Goal: Transaction & Acquisition: Purchase product/service

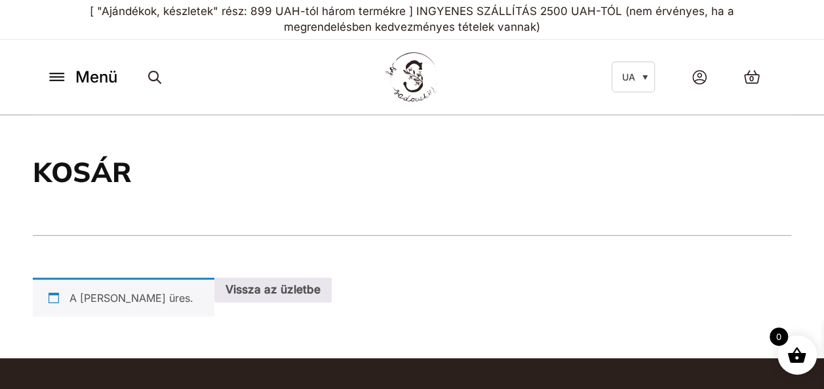
click at [55, 73] on icon at bounding box center [57, 73] width 14 height 0
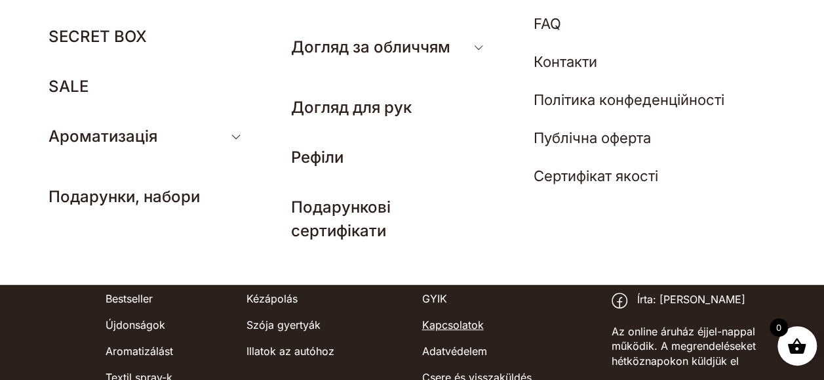
scroll to position [29, 0]
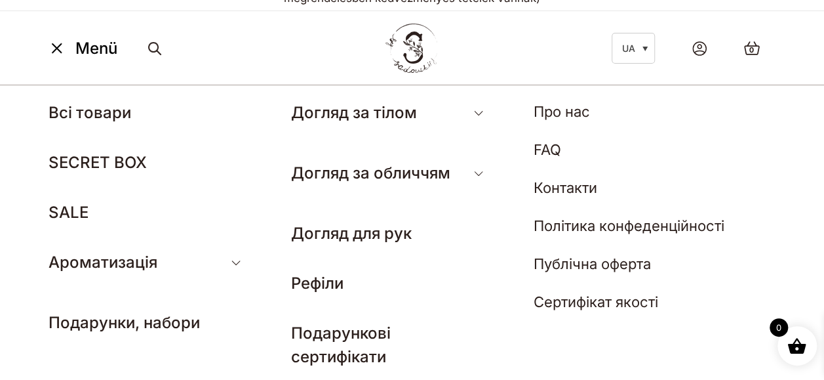
drag, startPoint x: 694, startPoint y: 134, endPoint x: 256, endPoint y: 51, distance: 445.7
click at [256, 51] on div "Menü UA Всі товари SECRET BOX SALE Ароматизація Аромадифузор Спрей для текстилю…" at bounding box center [412, 48] width 758 height 60
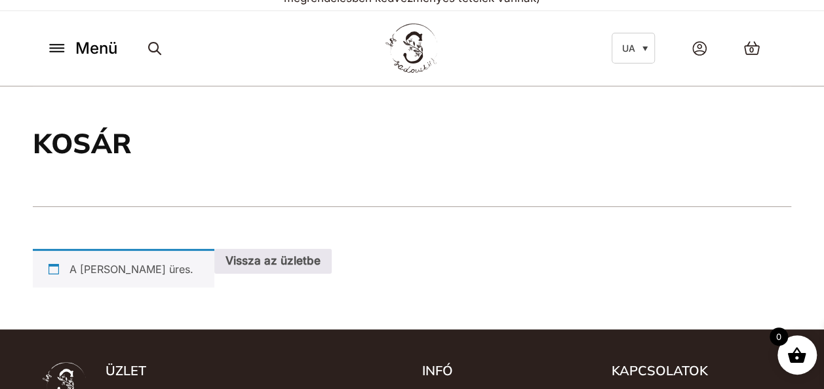
click at [53, 52] on icon at bounding box center [57, 52] width 14 height 0
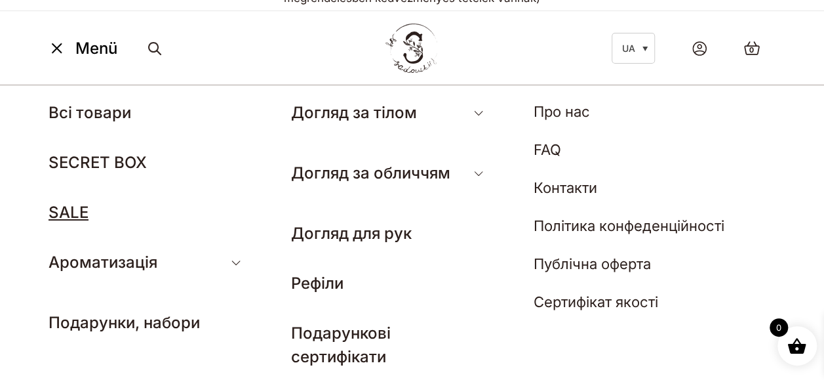
click at [71, 205] on link "SALE" at bounding box center [69, 212] width 40 height 19
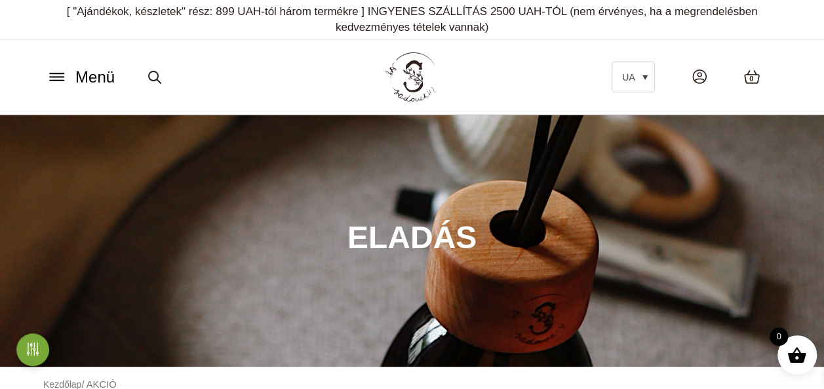
click at [56, 79] on icon at bounding box center [57, 77] width 21 height 14
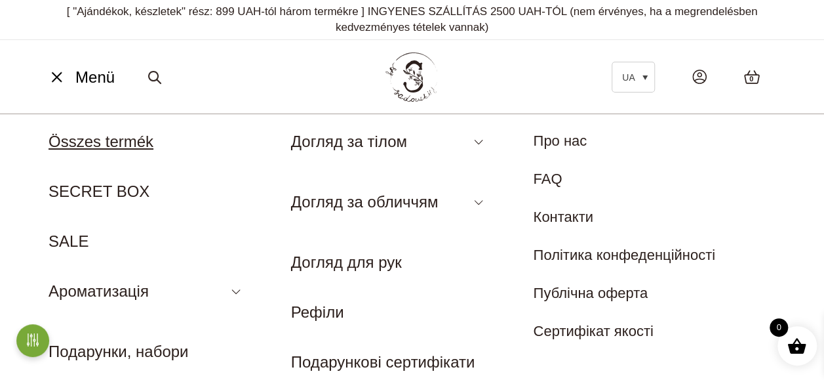
click at [102, 138] on link "Összes termék" at bounding box center [101, 141] width 105 height 18
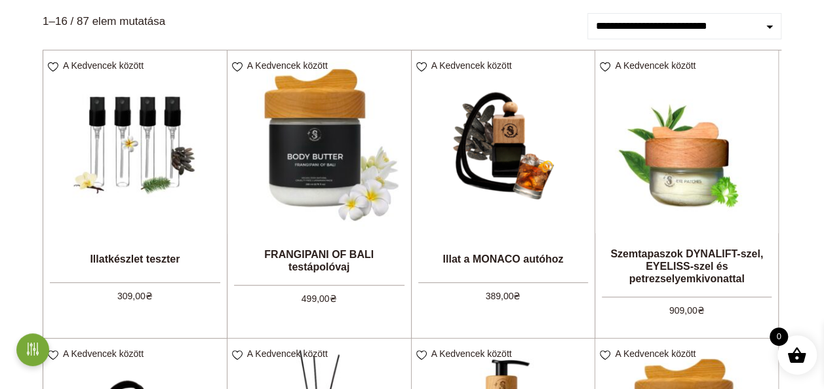
scroll to position [197, 0]
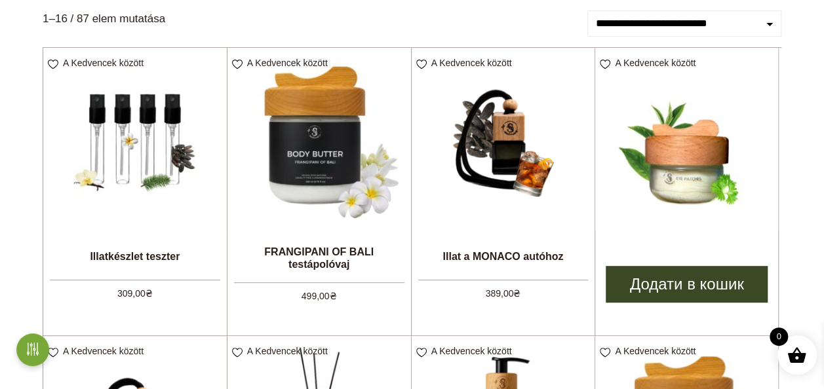
click at [692, 284] on link "Додати в кошик" at bounding box center [687, 284] width 162 height 37
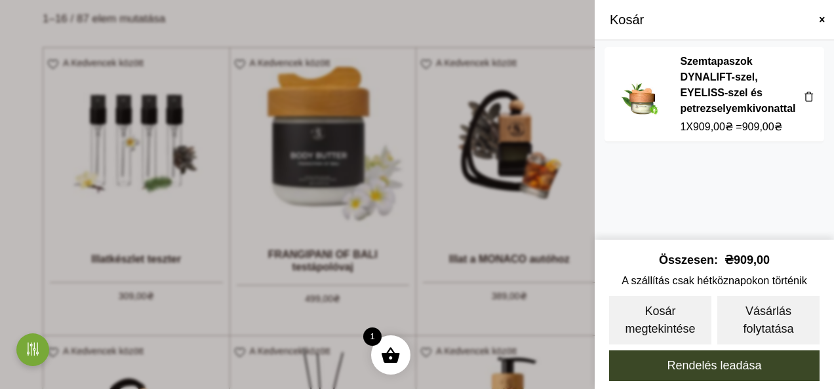
click at [515, 220] on span at bounding box center [417, 194] width 834 height 389
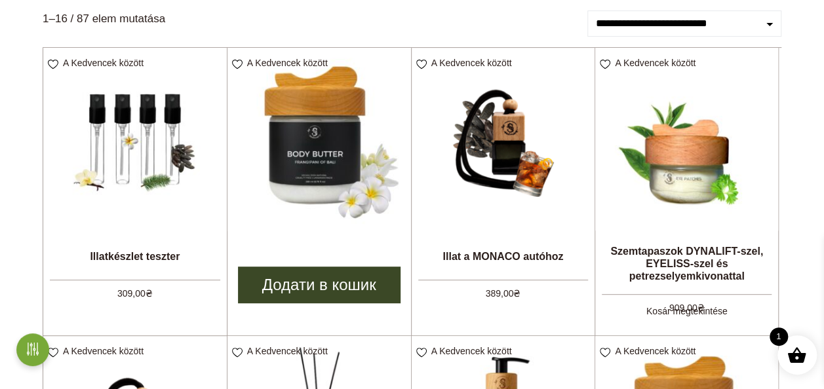
click at [317, 282] on link "Додати в кошик" at bounding box center [319, 285] width 163 height 37
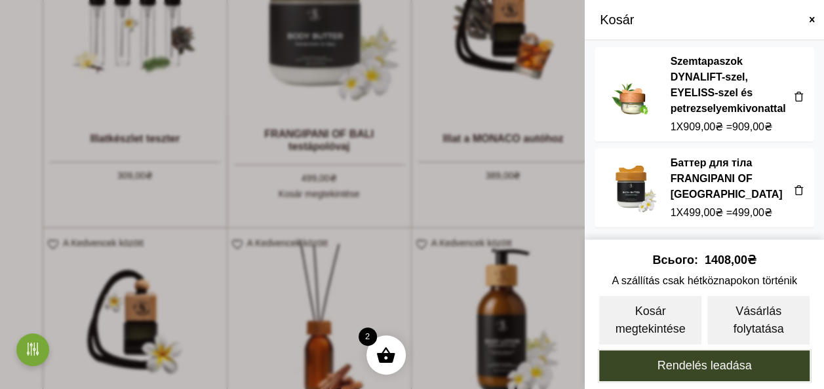
scroll to position [328, 0]
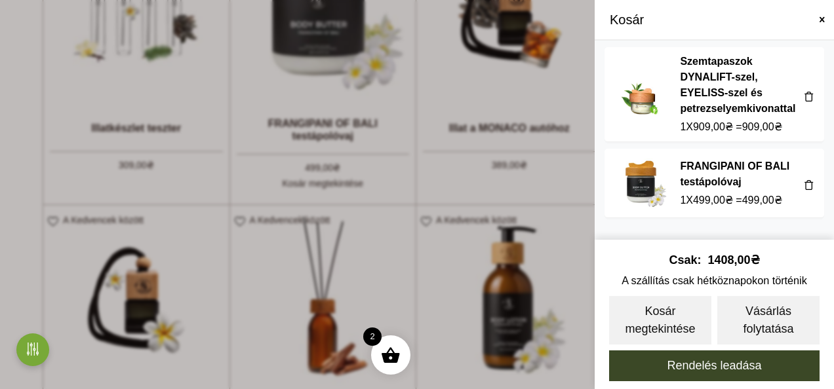
click at [447, 190] on span at bounding box center [417, 194] width 834 height 389
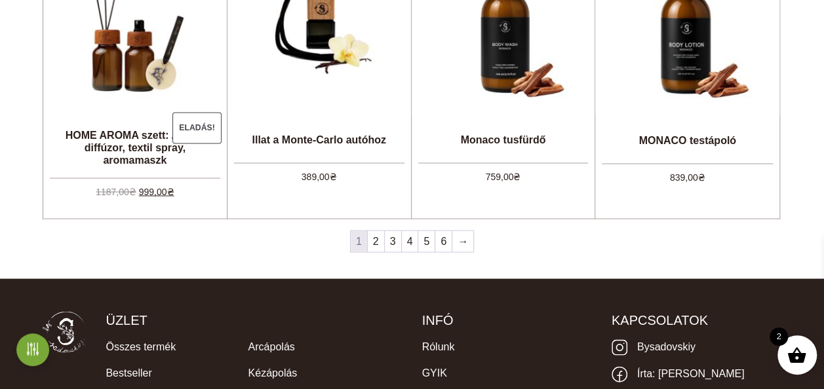
scroll to position [1180, 0]
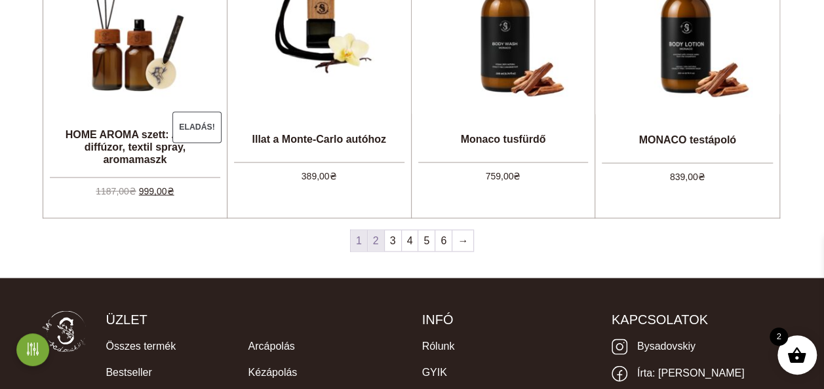
click at [377, 248] on link "2" at bounding box center [376, 240] width 16 height 21
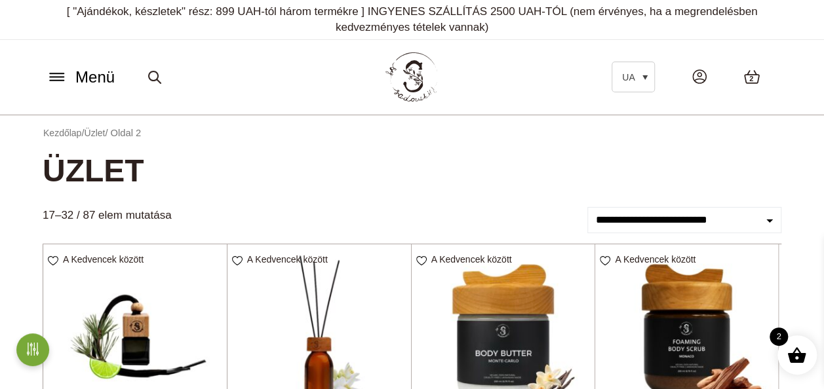
scroll to position [131, 0]
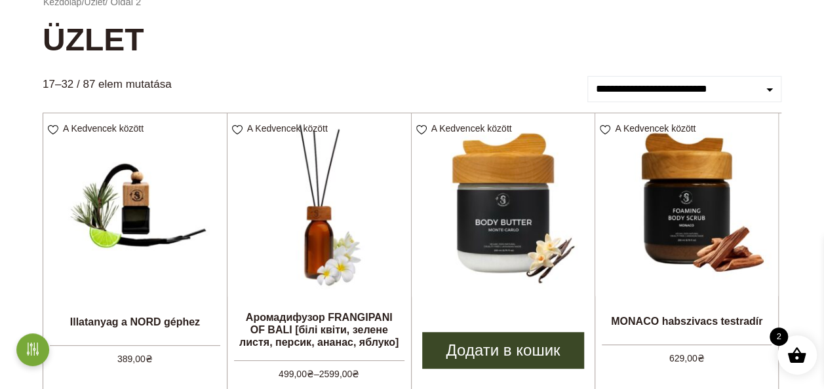
click at [478, 349] on link "Додати в кошик" at bounding box center [503, 350] width 163 height 37
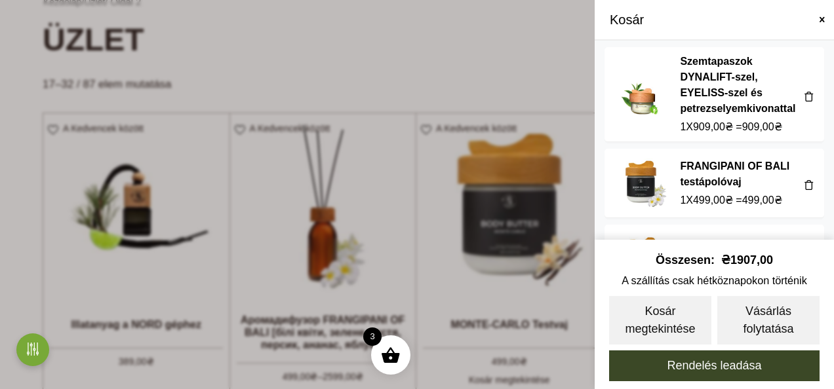
click at [344, 42] on span at bounding box center [417, 194] width 834 height 389
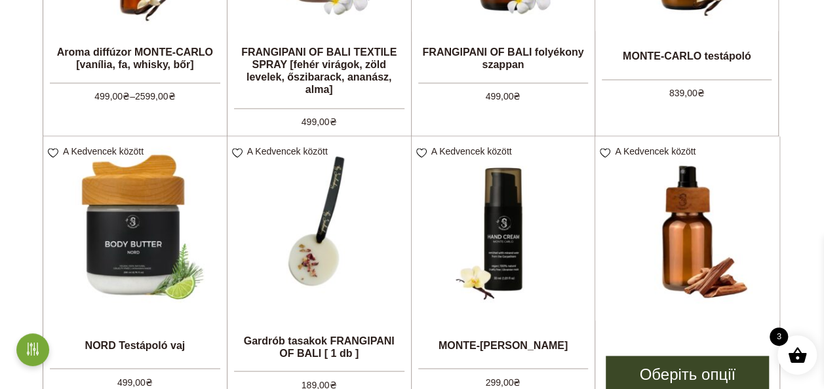
scroll to position [1049, 0]
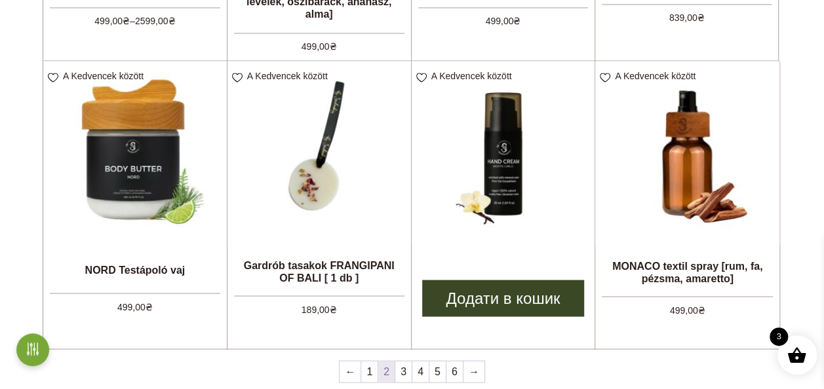
click at [505, 304] on link "Додати в кошик" at bounding box center [503, 298] width 163 height 37
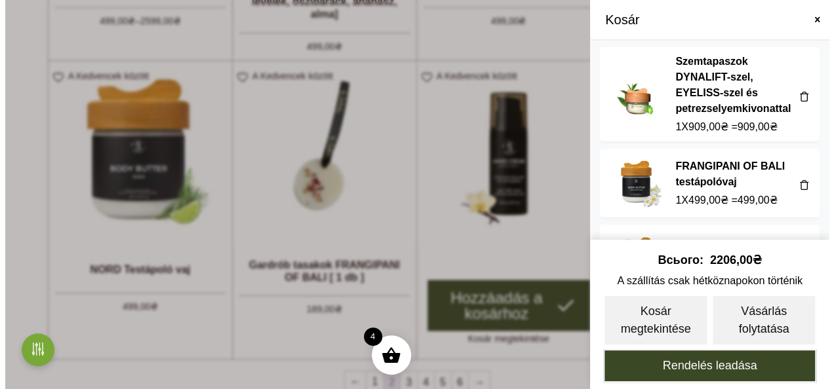
scroll to position [1051, 0]
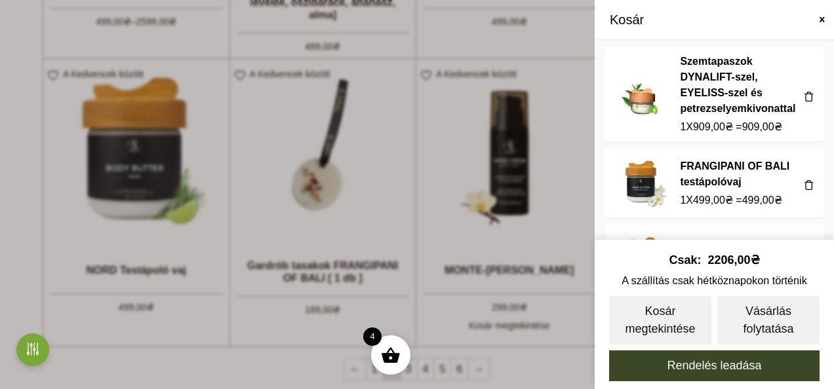
click at [400, 229] on span at bounding box center [417, 194] width 834 height 389
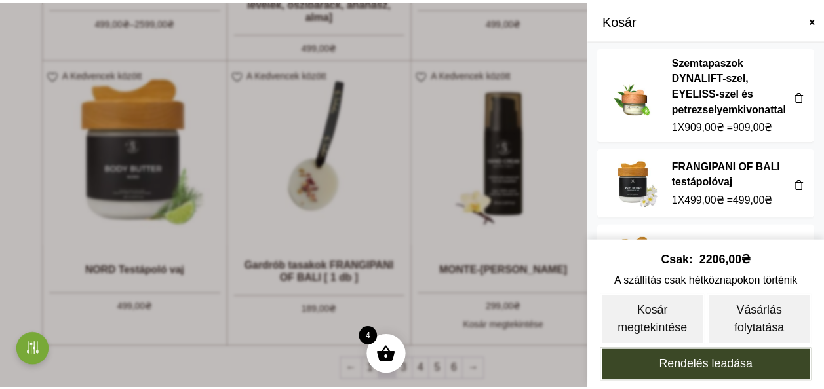
scroll to position [1049, 0]
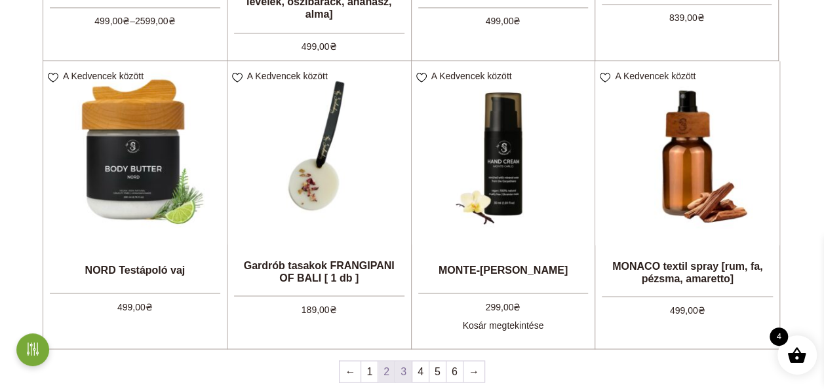
click at [402, 371] on link "3" at bounding box center [403, 371] width 16 height 21
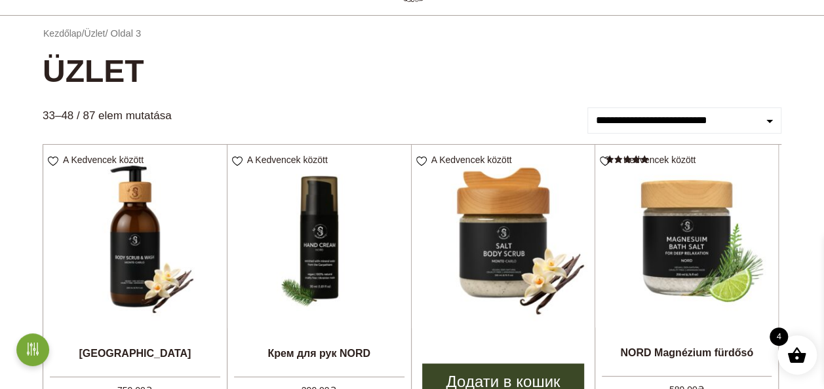
scroll to position [197, 0]
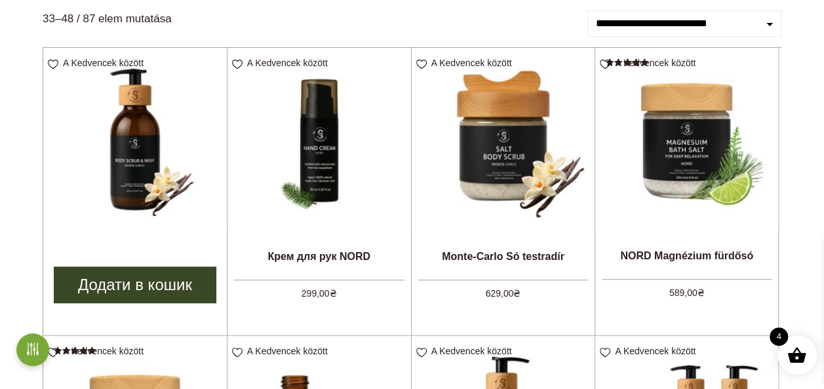
click at [146, 287] on link "Додати в кошик" at bounding box center [135, 285] width 163 height 37
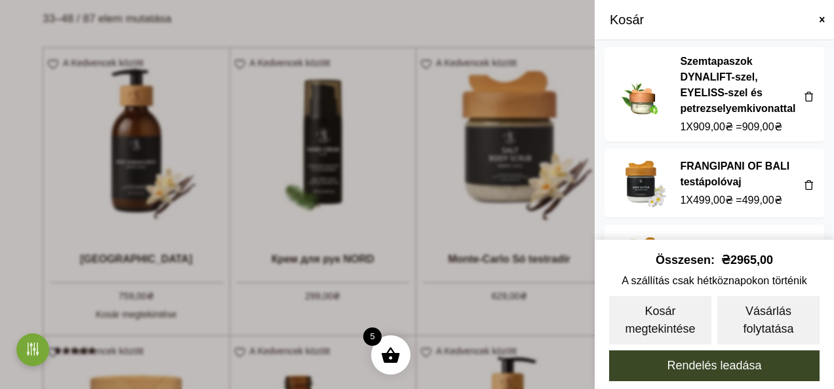
click at [321, 28] on span at bounding box center [417, 194] width 834 height 389
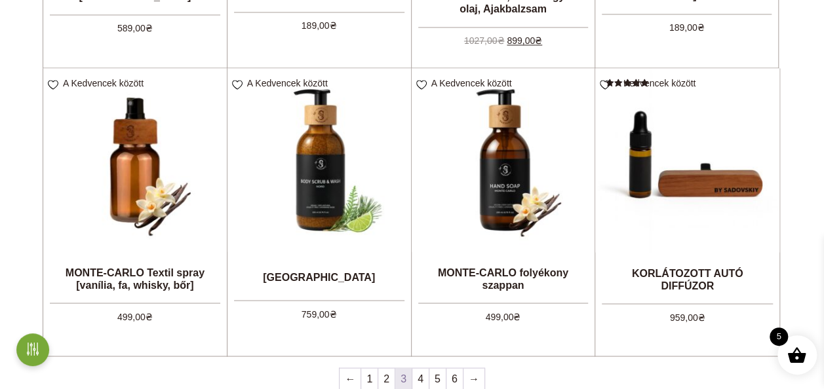
scroll to position [1049, 0]
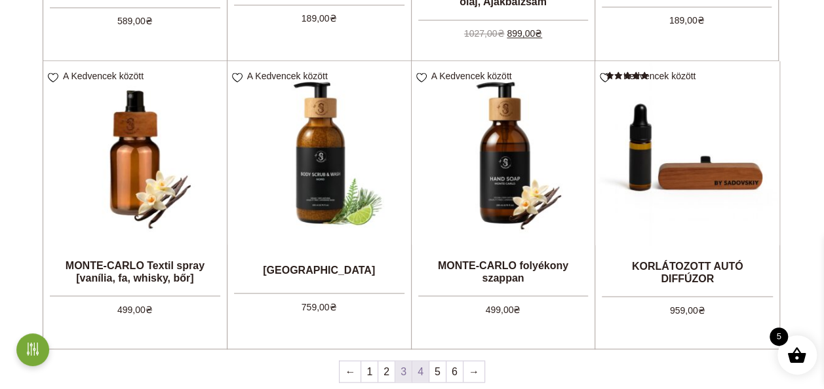
click at [419, 371] on link "4" at bounding box center [420, 371] width 16 height 21
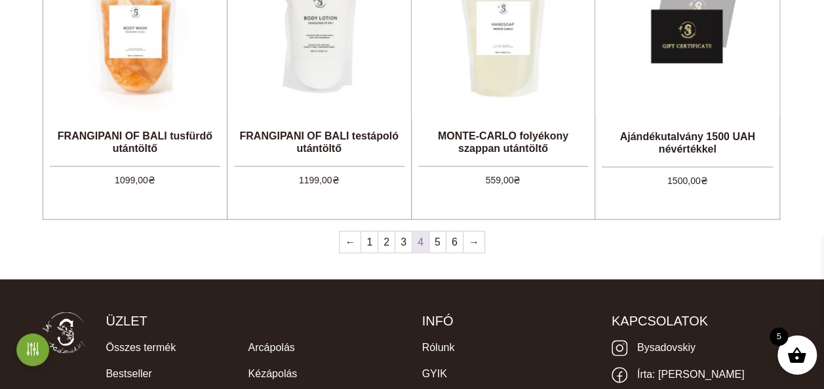
scroll to position [1180, 0]
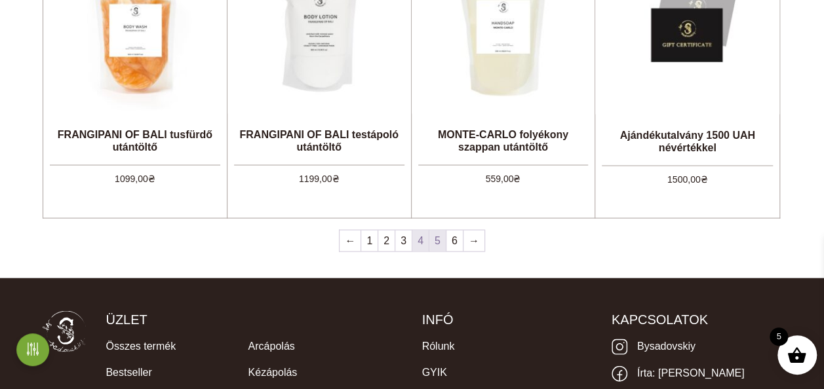
click at [435, 245] on link "5" at bounding box center [437, 240] width 16 height 21
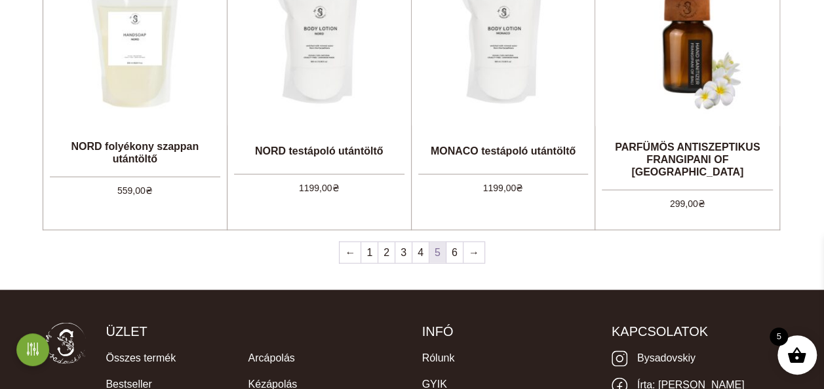
scroll to position [1180, 0]
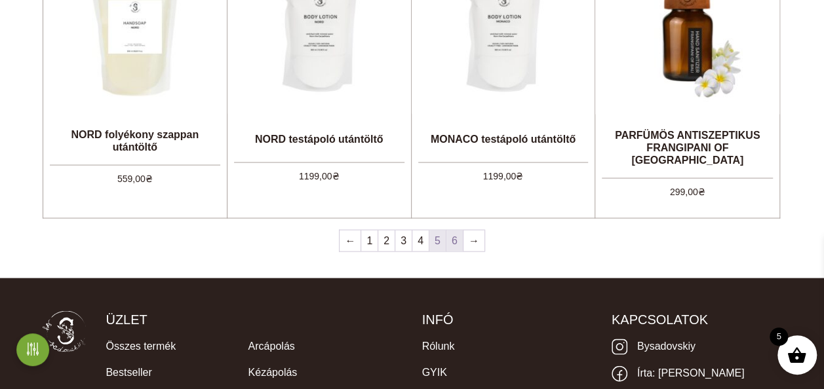
click at [456, 243] on link "6" at bounding box center [454, 240] width 16 height 21
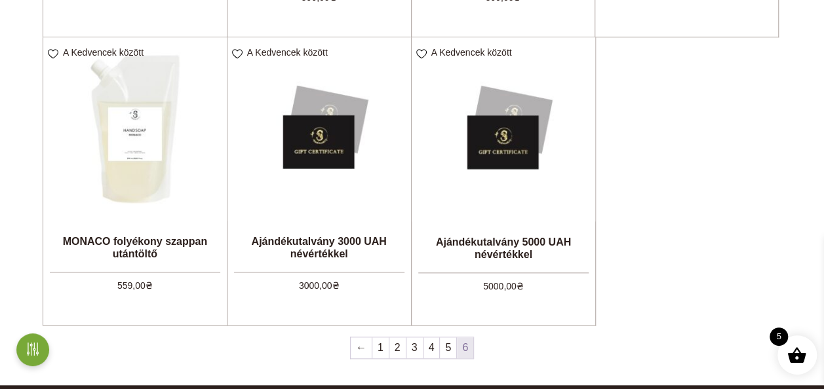
scroll to position [524, 0]
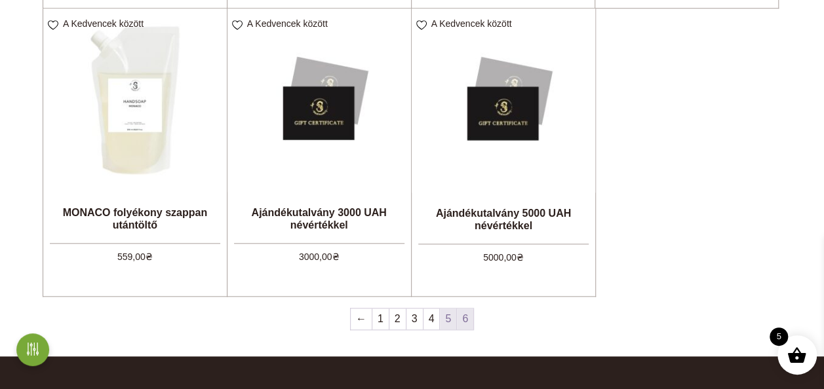
click at [447, 317] on link "5" at bounding box center [448, 319] width 16 height 21
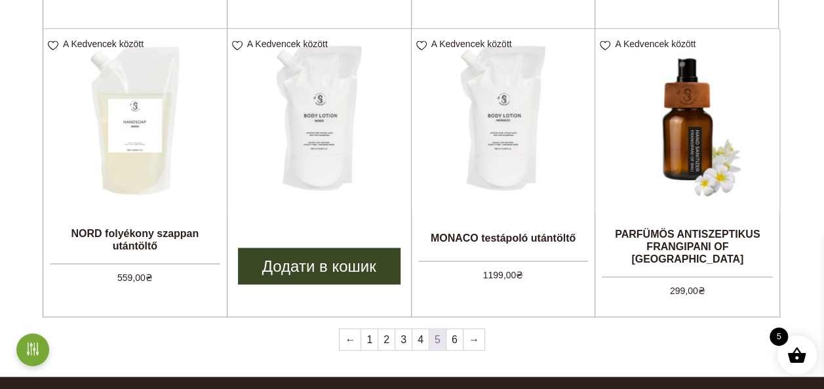
scroll to position [1246, 0]
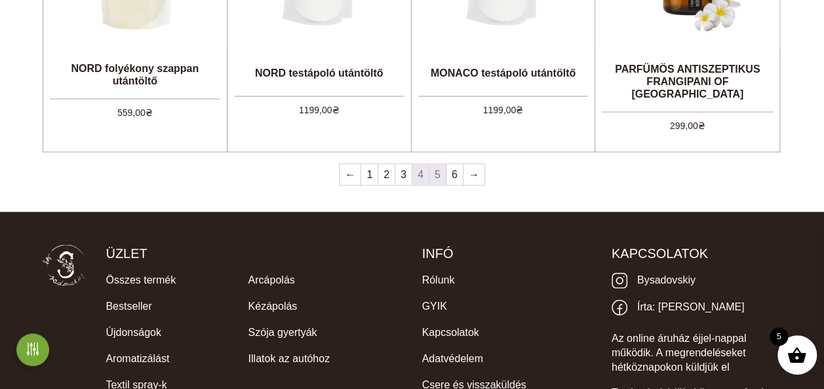
click at [418, 180] on link "4" at bounding box center [420, 175] width 16 height 21
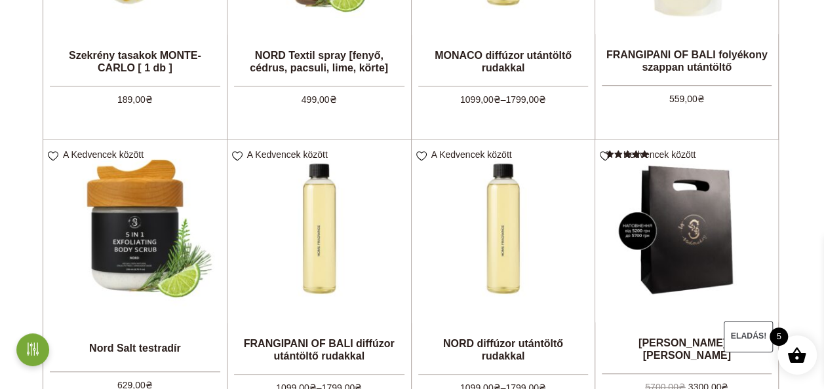
scroll to position [524, 0]
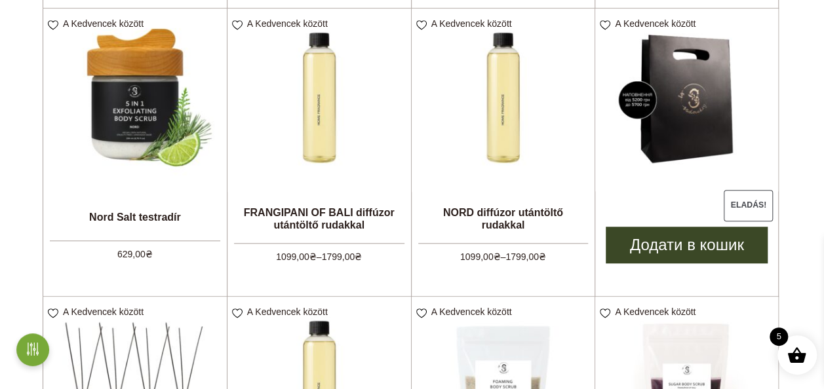
click at [666, 137] on img at bounding box center [686, 100] width 183 height 183
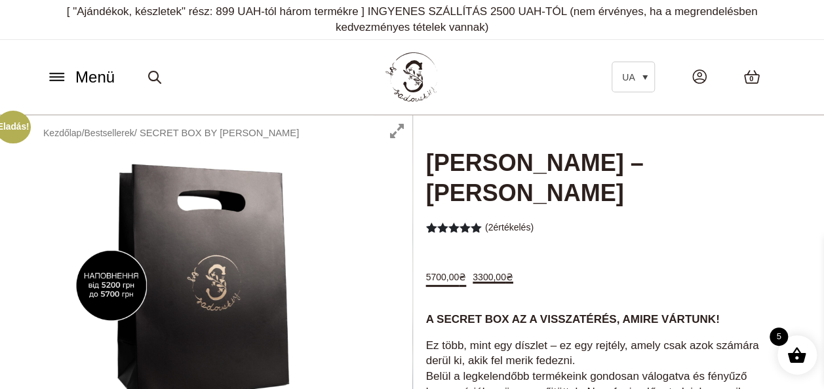
click at [792, 358] on span at bounding box center [797, 355] width 20 height 20
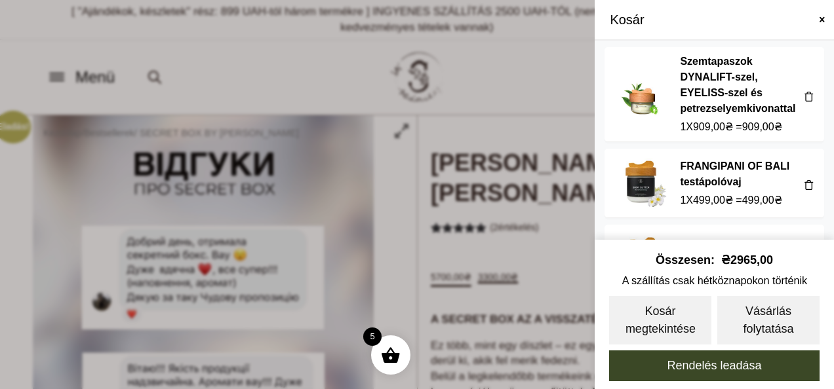
scroll to position [66, 0]
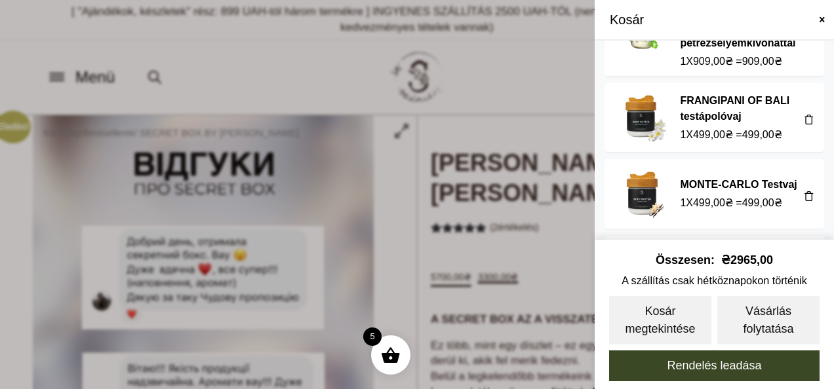
click at [804, 116] on span at bounding box center [809, 119] width 10 height 10
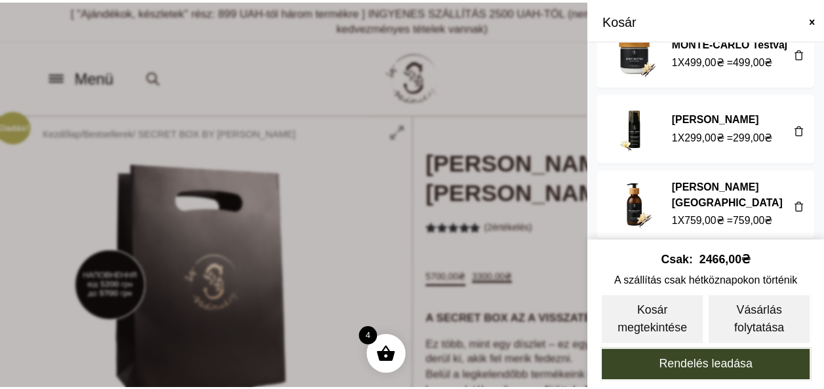
scroll to position [132, 0]
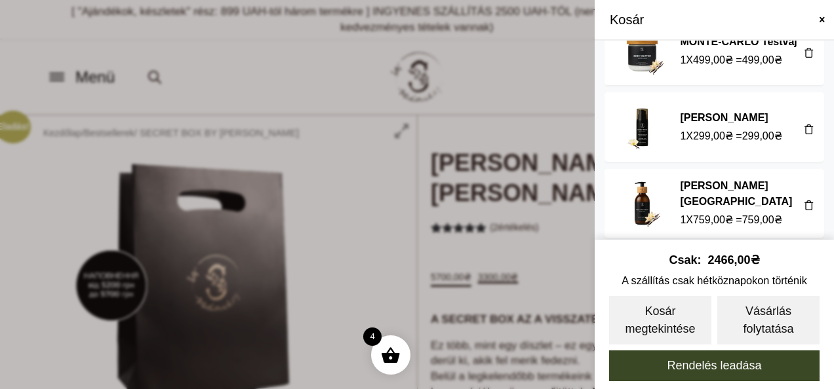
click at [298, 75] on span at bounding box center [417, 194] width 834 height 389
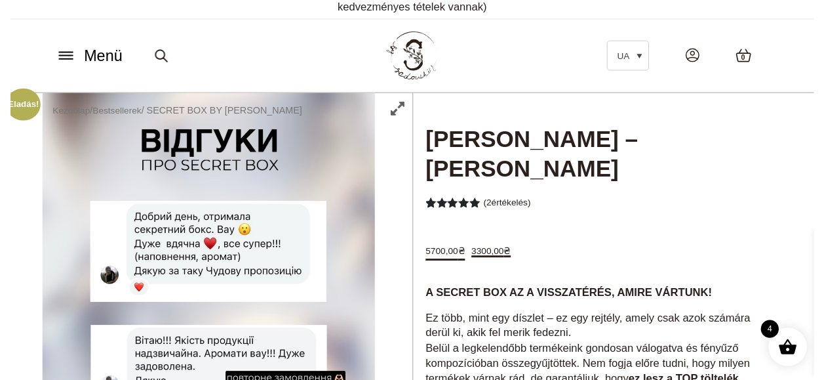
scroll to position [0, 0]
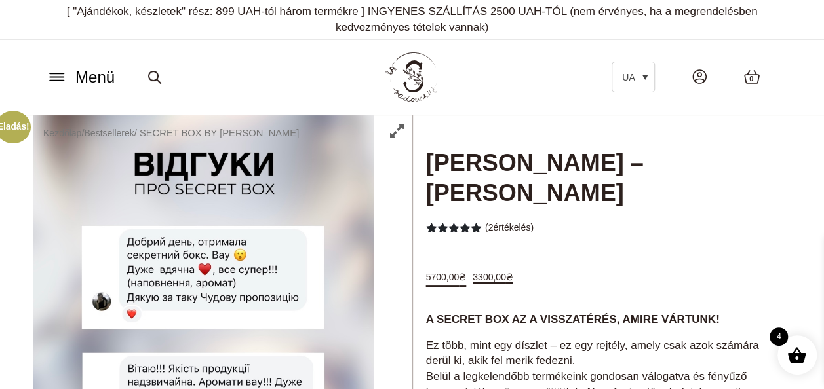
click at [59, 77] on icon at bounding box center [57, 77] width 14 height 0
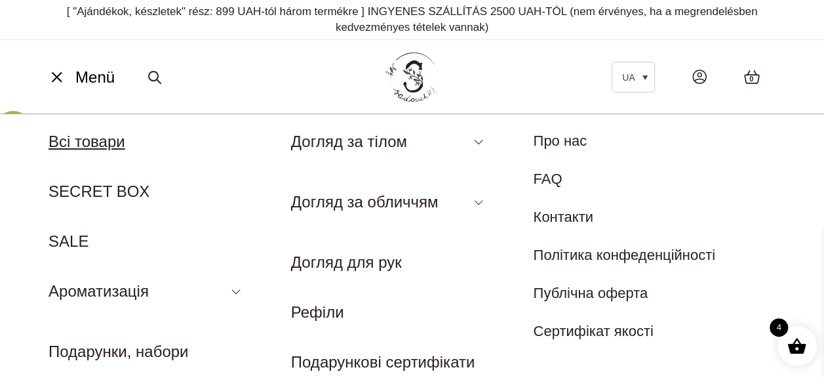
click at [73, 147] on link "Всі товари" at bounding box center [87, 141] width 77 height 18
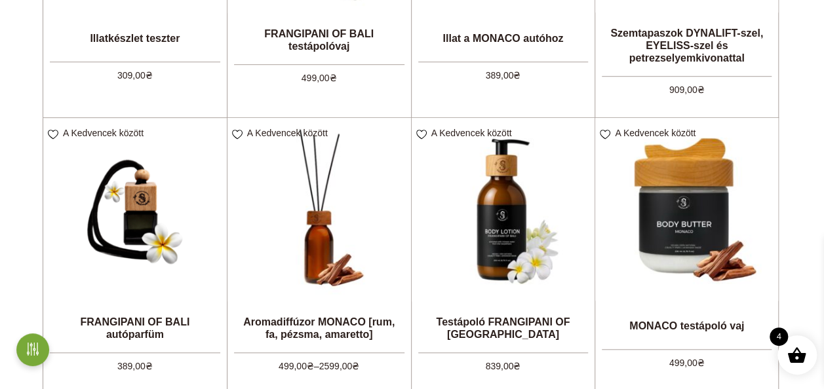
scroll to position [459, 0]
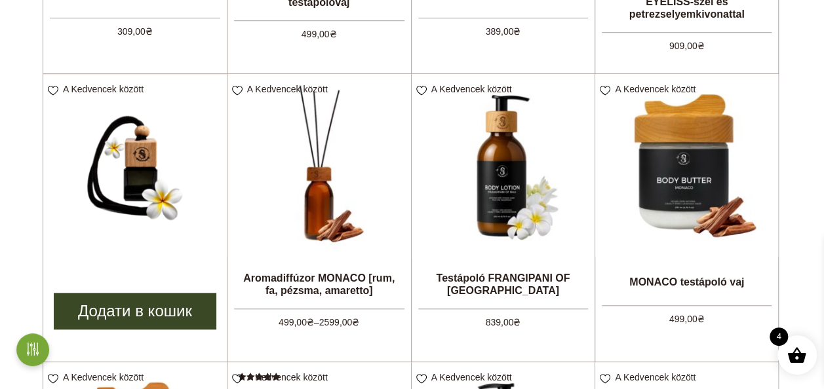
click at [127, 311] on link "Додати в кошик" at bounding box center [135, 311] width 163 height 37
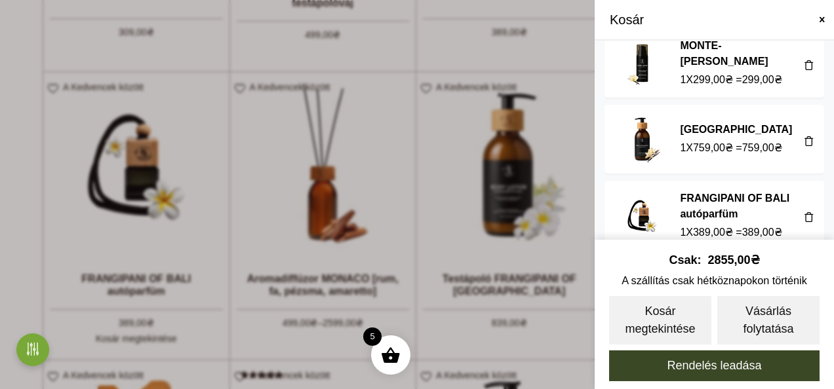
scroll to position [207, 0]
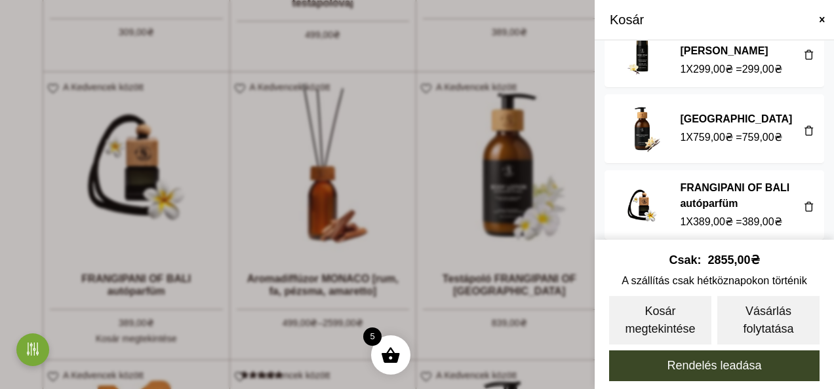
click at [5, 42] on span at bounding box center [417, 194] width 834 height 389
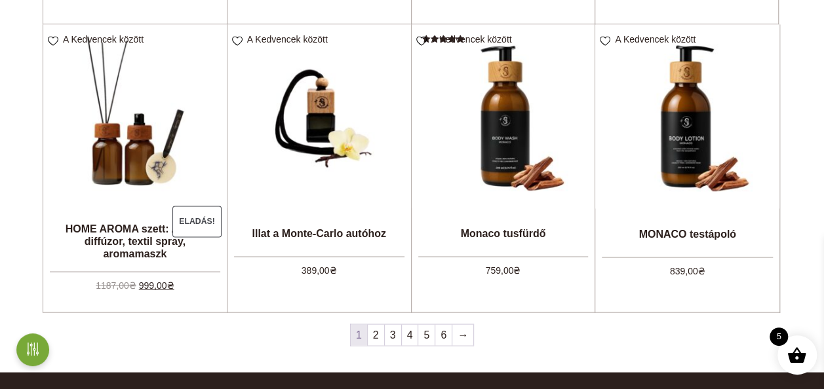
scroll to position [1114, 0]
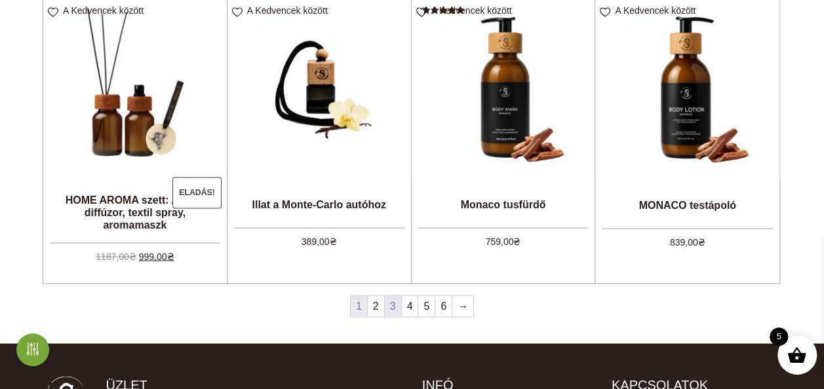
click at [391, 311] on link "3" at bounding box center [393, 306] width 16 height 21
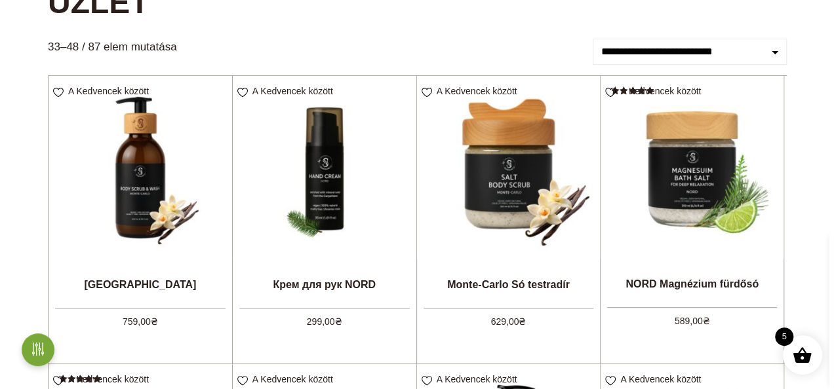
scroll to position [262, 0]
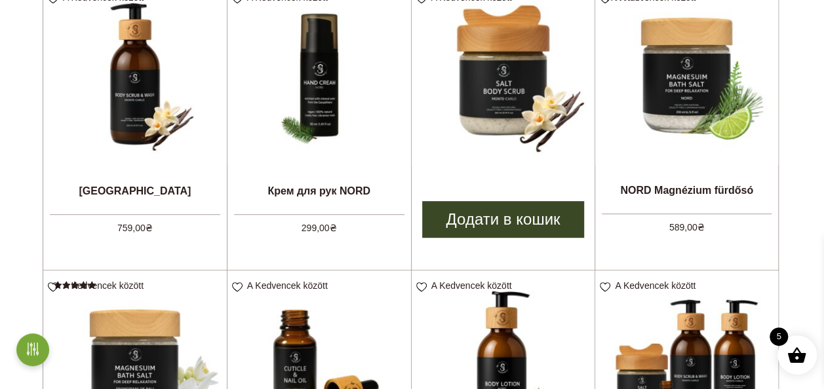
click at [503, 220] on link "Додати в кошик" at bounding box center [503, 219] width 163 height 37
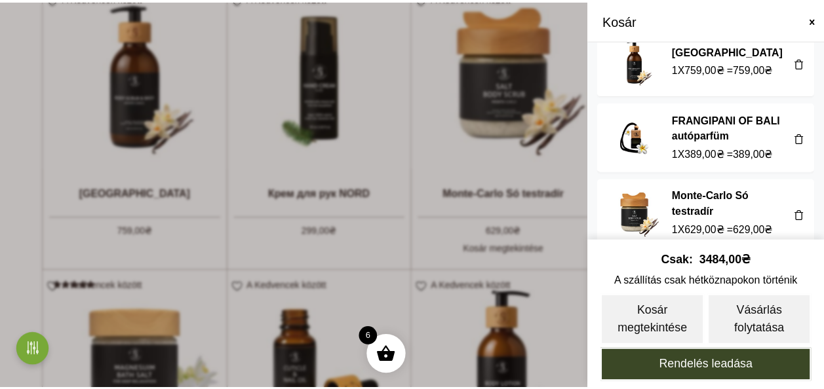
scroll to position [282, 0]
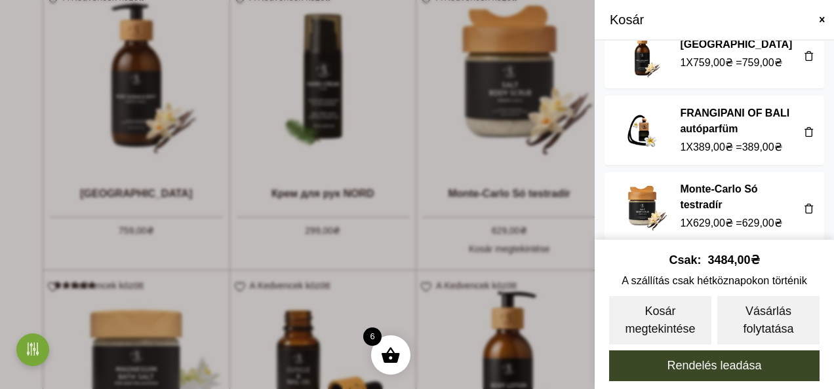
click at [12, 105] on span at bounding box center [417, 194] width 834 height 389
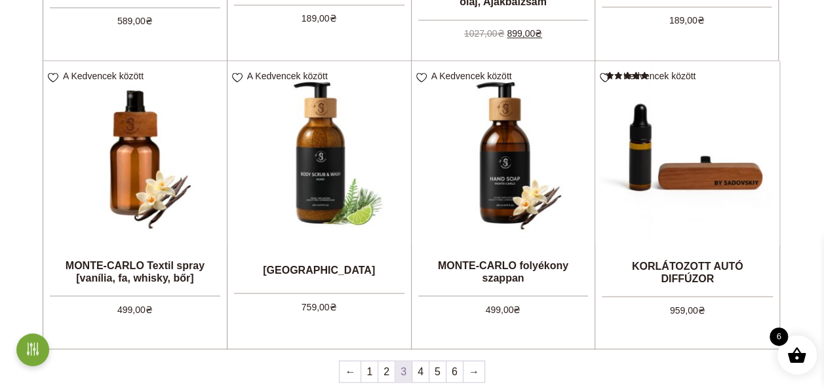
scroll to position [1114, 0]
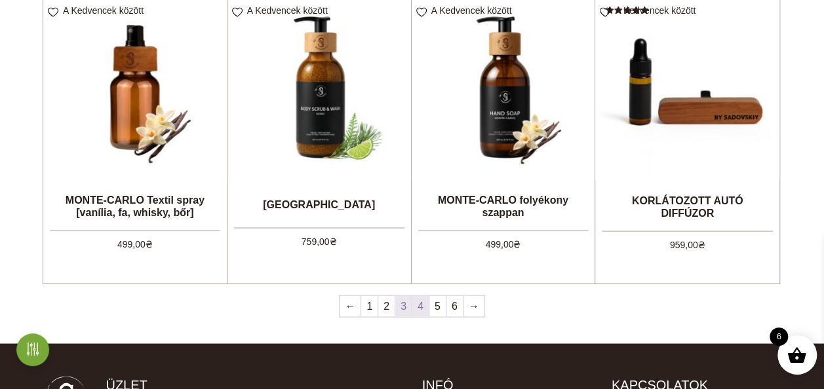
click at [416, 309] on link "4" at bounding box center [420, 306] width 16 height 21
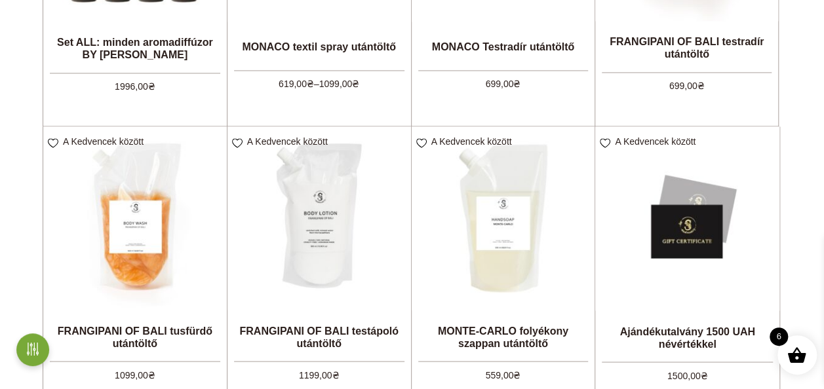
scroll to position [1246, 0]
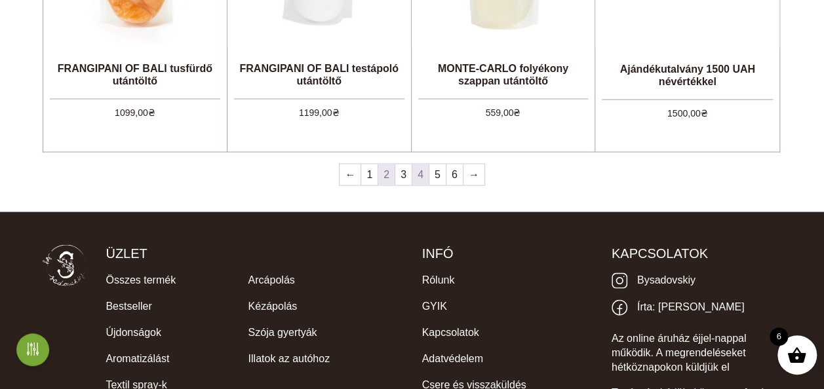
click at [386, 182] on link "2" at bounding box center [386, 175] width 16 height 21
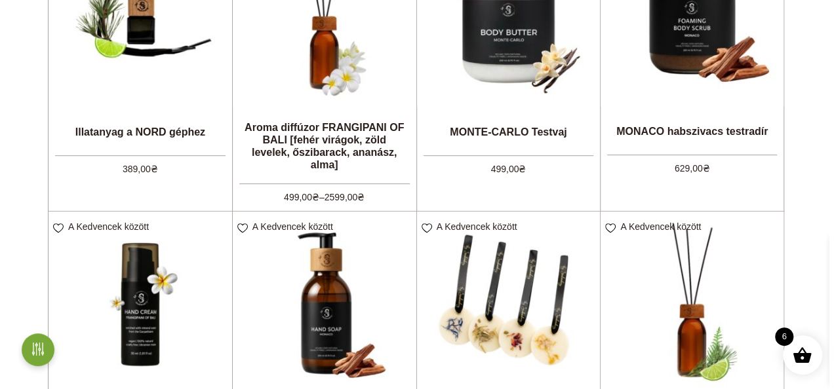
scroll to position [328, 0]
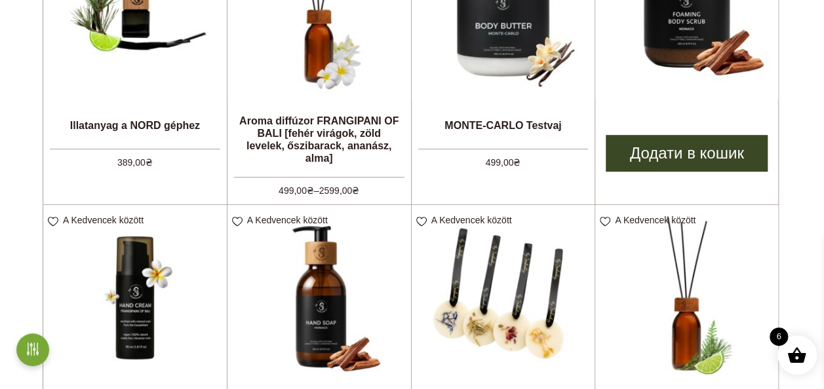
click at [704, 157] on link "Додати в кошик" at bounding box center [687, 153] width 162 height 37
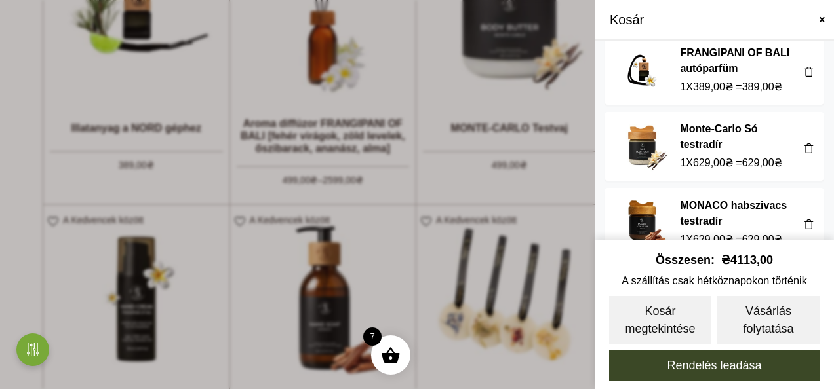
scroll to position [356, 0]
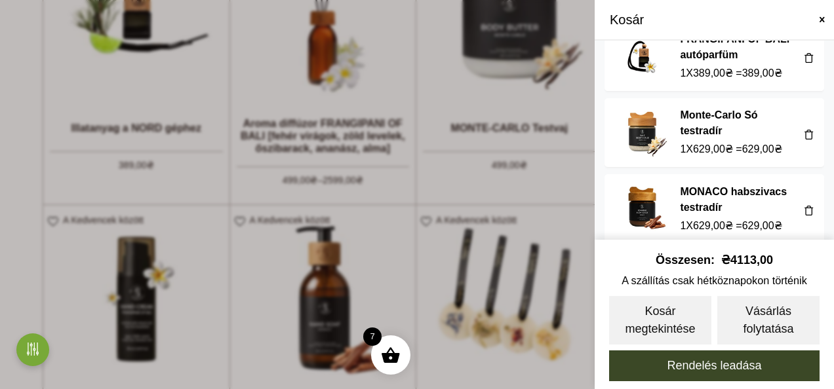
click at [804, 129] on span at bounding box center [809, 134] width 10 height 10
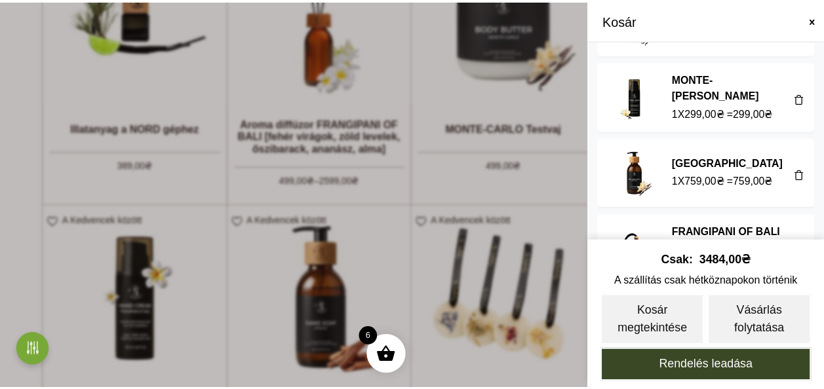
scroll to position [151, 0]
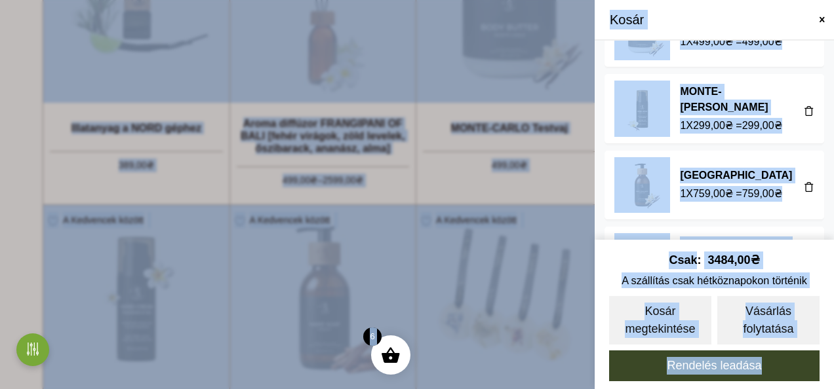
drag, startPoint x: -1, startPoint y: 143, endPoint x: 35, endPoint y: 155, distance: 37.9
click at [35, 155] on span at bounding box center [417, 194] width 834 height 389
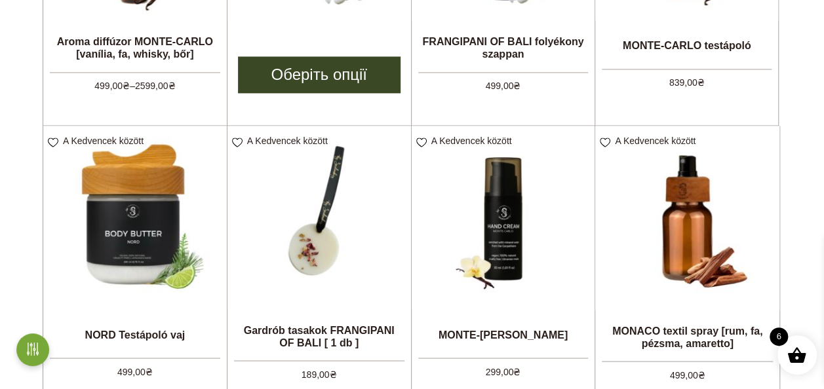
scroll to position [1049, 0]
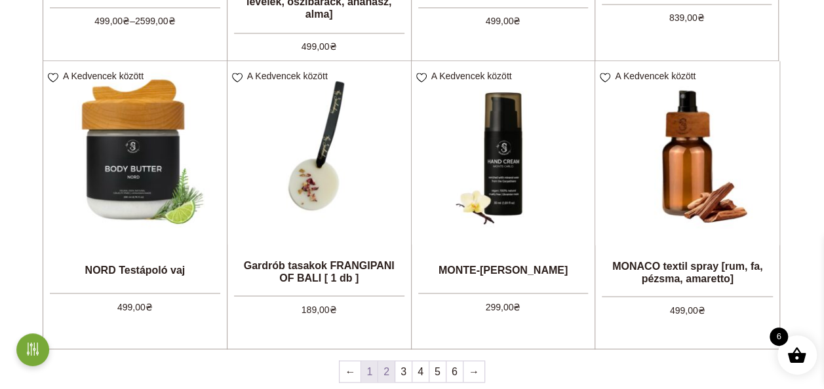
click at [365, 378] on link "1" at bounding box center [369, 371] width 16 height 21
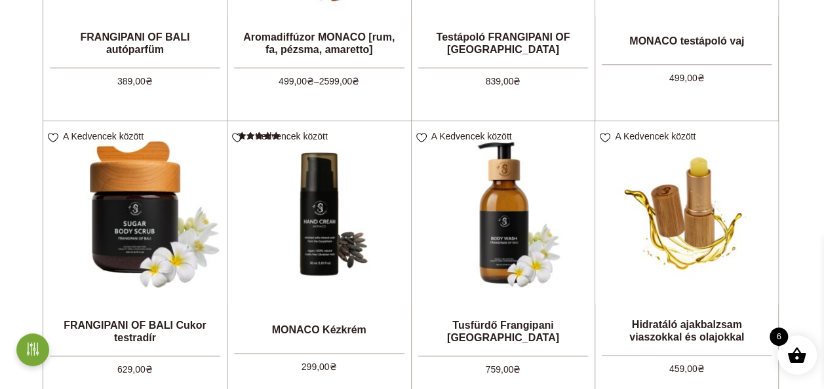
scroll to position [721, 0]
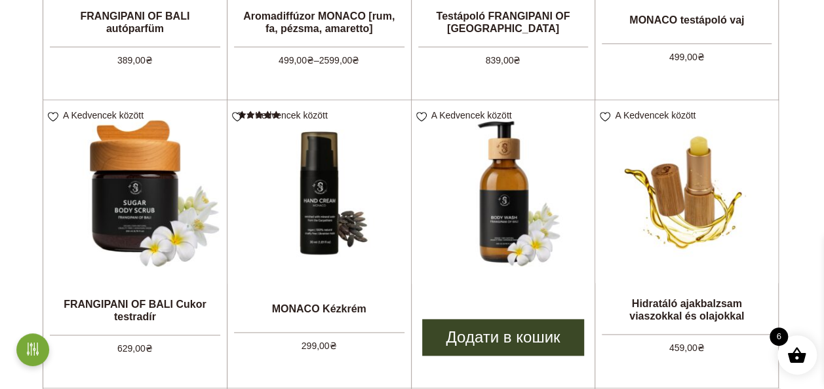
click at [498, 341] on link "Додати в кошик" at bounding box center [503, 337] width 163 height 37
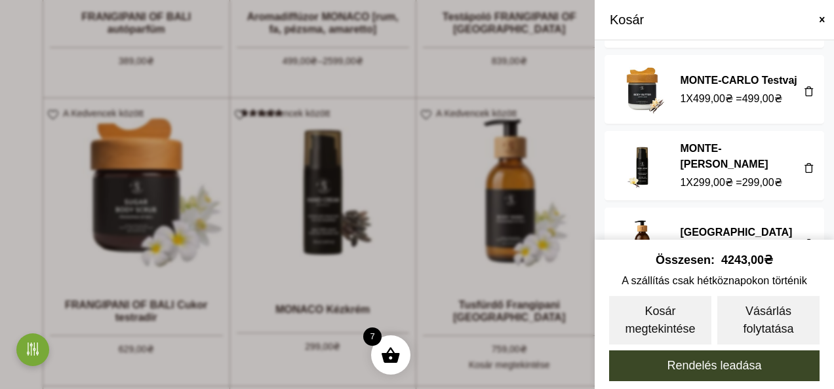
scroll to position [159, 0]
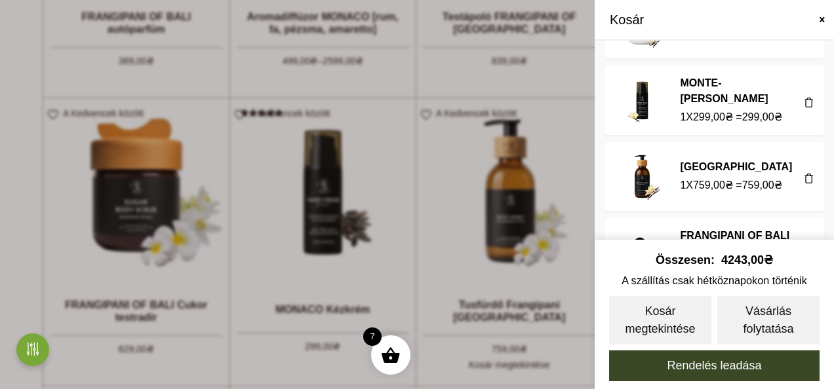
click at [804, 173] on span at bounding box center [809, 178] width 10 height 10
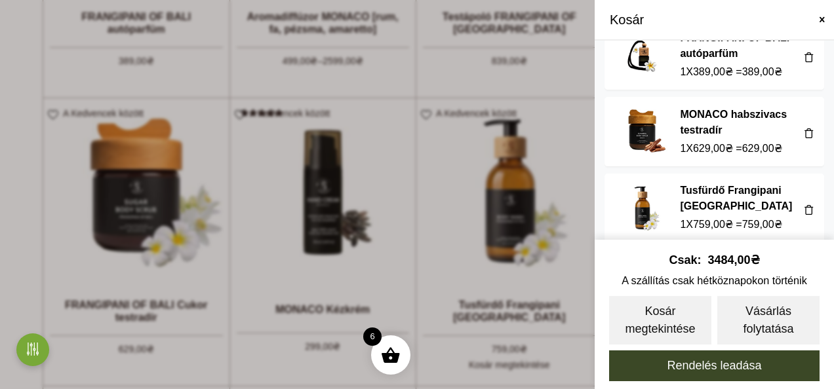
scroll to position [282, 0]
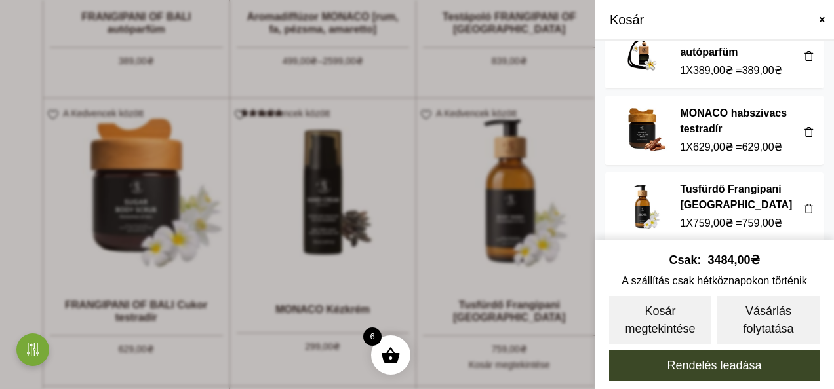
click at [551, 165] on span at bounding box center [417, 194] width 834 height 389
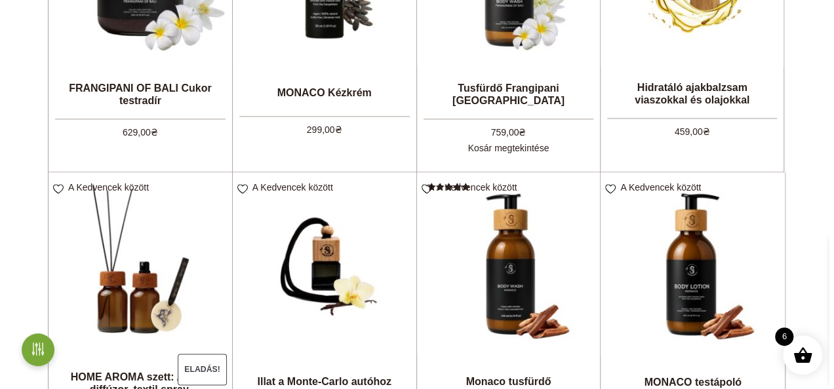
scroll to position [852, 0]
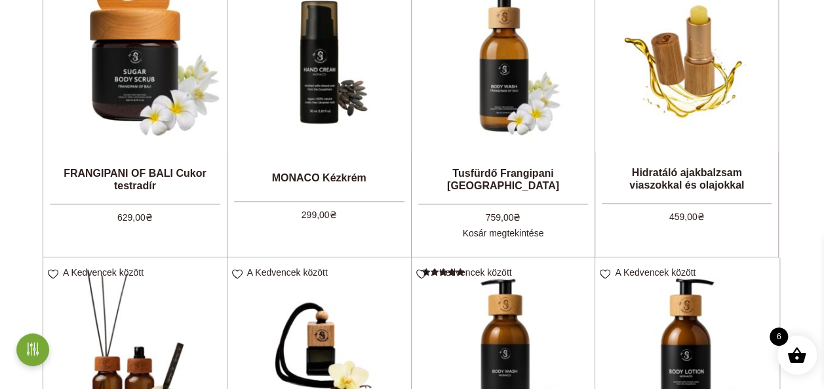
click at [794, 358] on span at bounding box center [797, 355] width 20 height 20
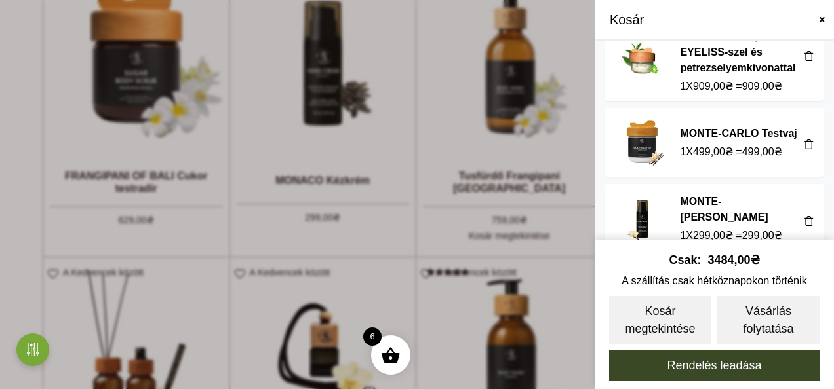
scroll to position [0, 0]
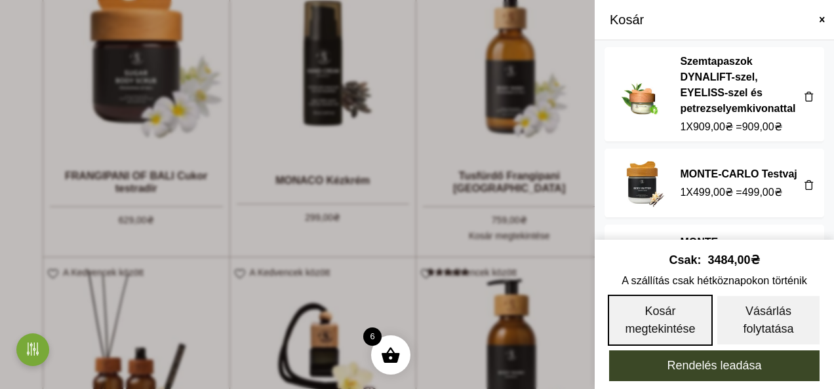
click at [639, 321] on link "Kosár megtekintése" at bounding box center [660, 320] width 105 height 51
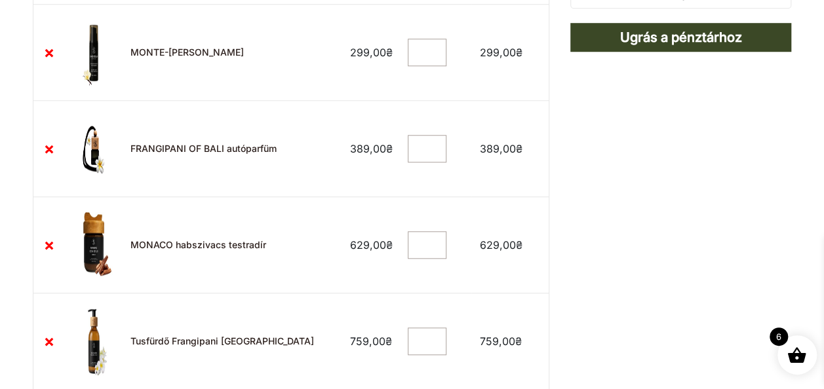
scroll to position [524, 0]
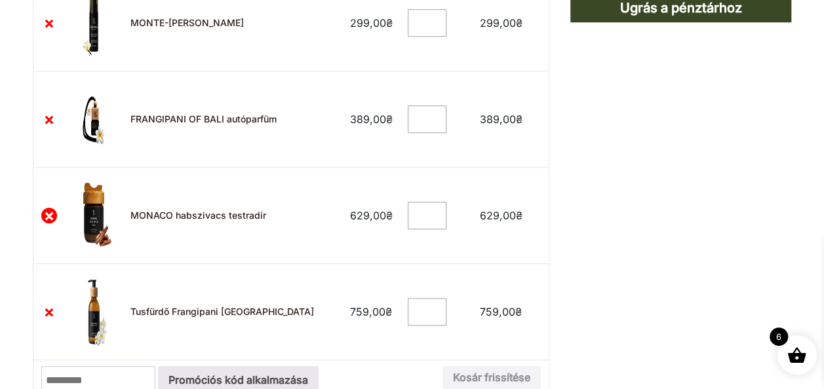
click at [49, 218] on link "×" at bounding box center [49, 216] width 16 height 16
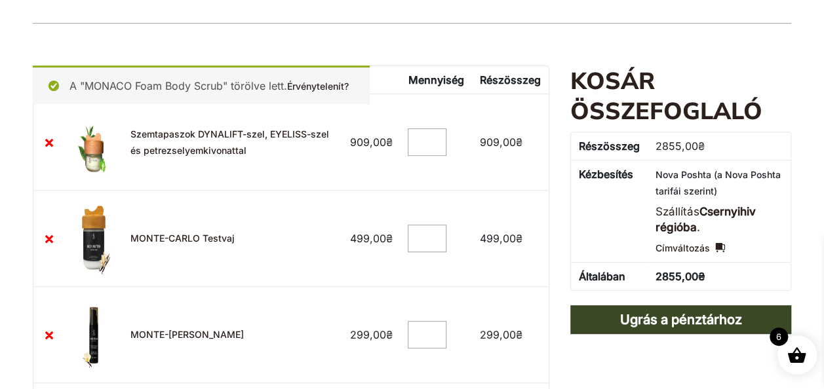
scroll to position [212, 0]
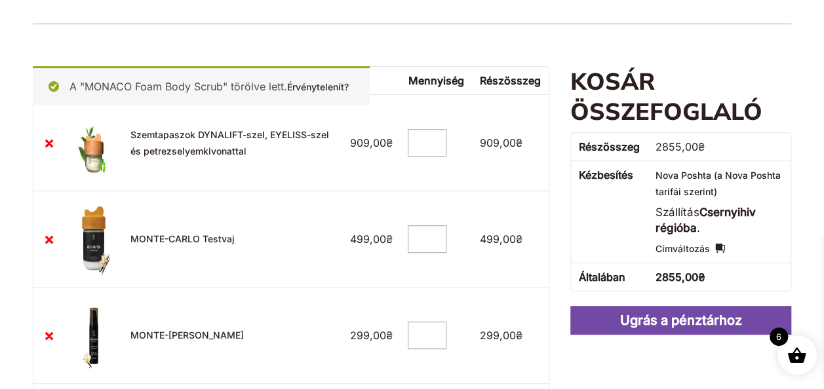
click at [688, 315] on link "Ugrás a pénztárhoz" at bounding box center [681, 320] width 222 height 29
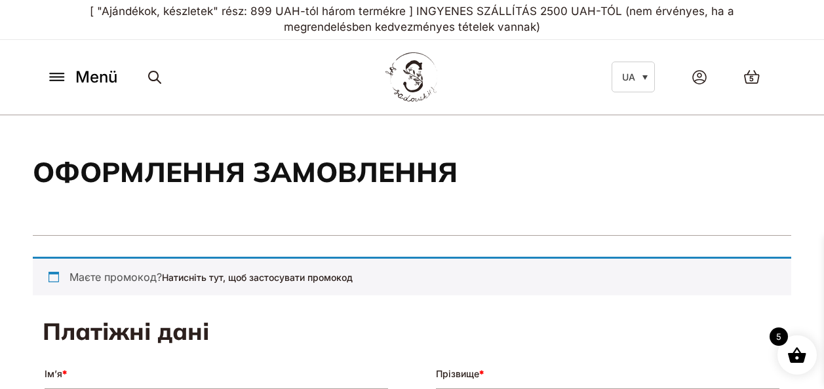
select select "****"
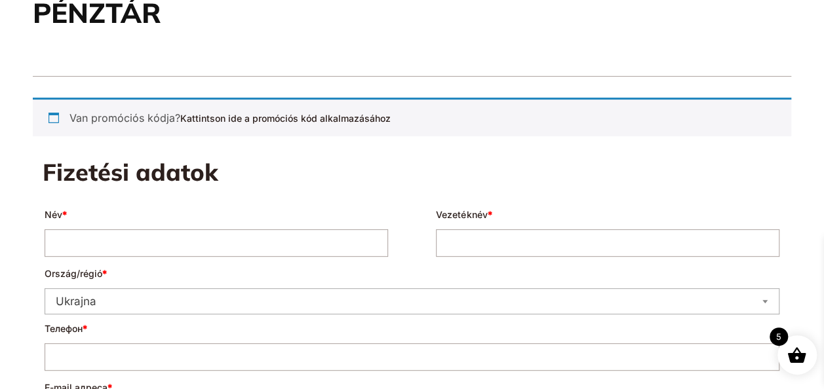
scroll to position [197, 0]
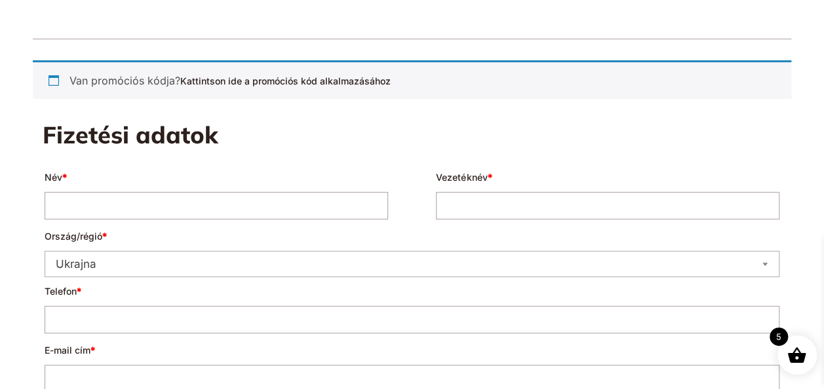
click at [317, 205] on input "Név *" at bounding box center [217, 206] width 344 height 28
type input "*********"
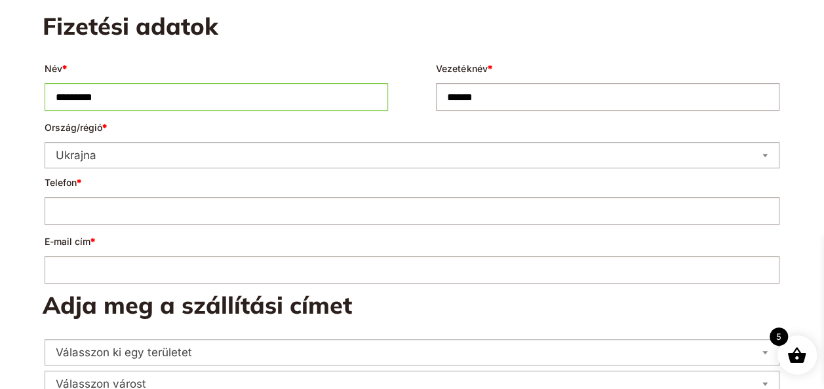
scroll to position [328, 0]
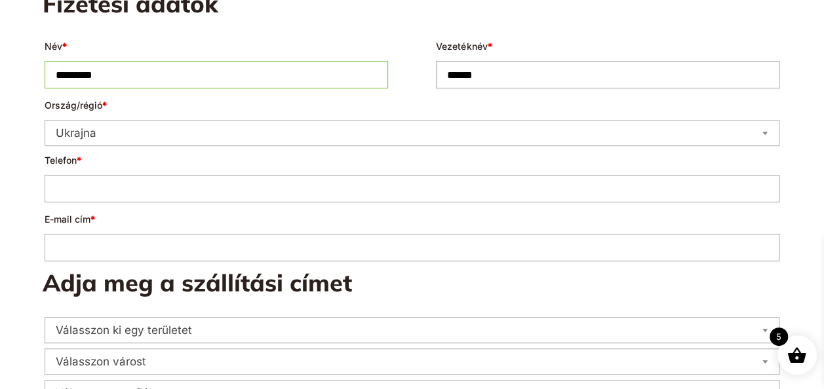
type input "******"
click at [222, 189] on input "Telefon *" at bounding box center [412, 189] width 735 height 28
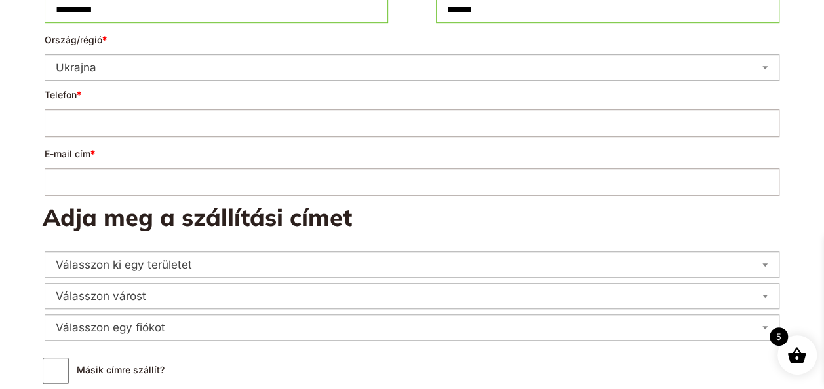
scroll to position [459, 0]
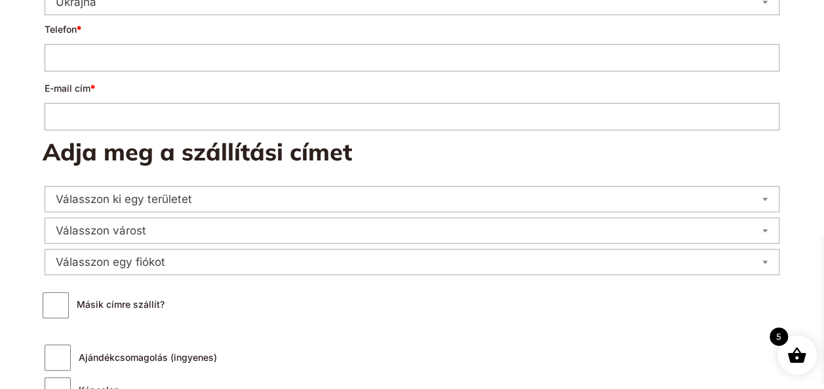
click at [231, 207] on span "Válasszon ki egy területet" at bounding box center [412, 199] width 734 height 18
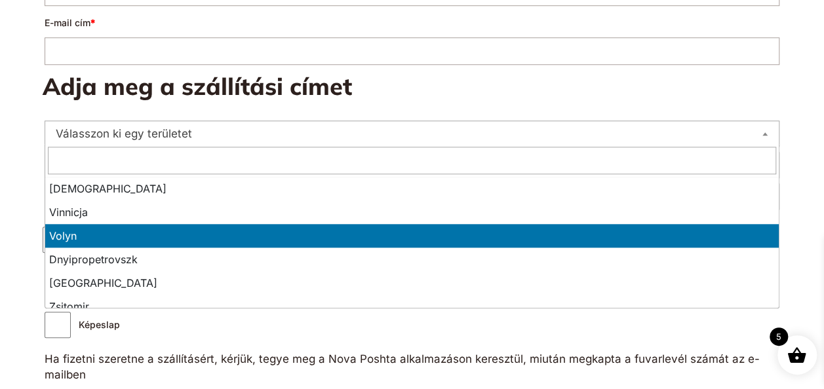
scroll to position [0, 0]
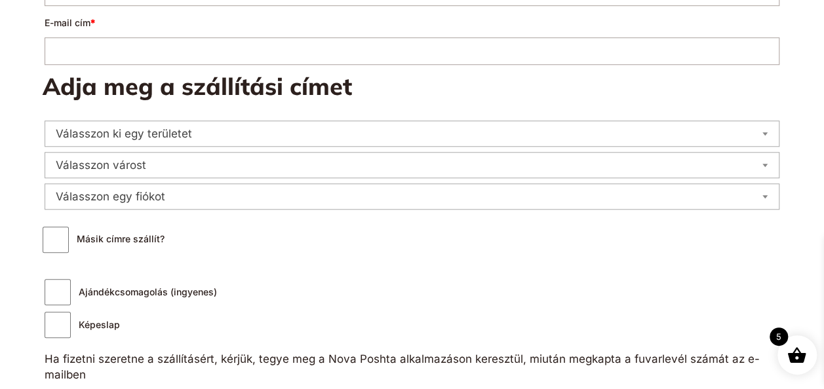
click at [802, 187] on article "**********" at bounding box center [412, 348] width 824 height 1230
click at [550, 165] on span "Válasszon várost" at bounding box center [412, 165] width 734 height 18
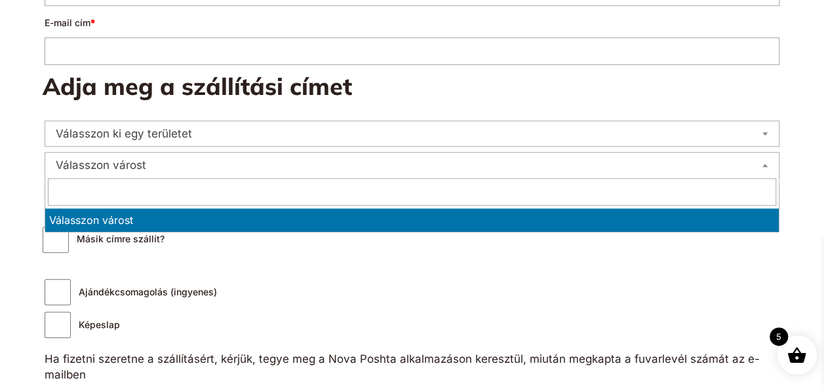
click at [550, 136] on span "Válasszon ki egy területet" at bounding box center [412, 134] width 734 height 18
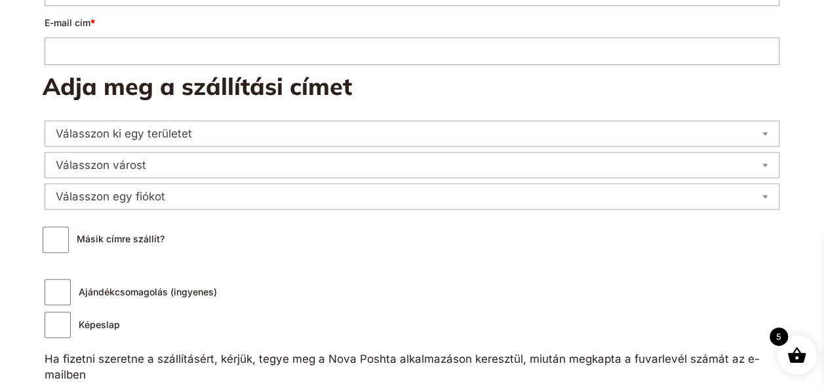
click at [550, 136] on span "Válasszon ki egy területet" at bounding box center [412, 134] width 734 height 18
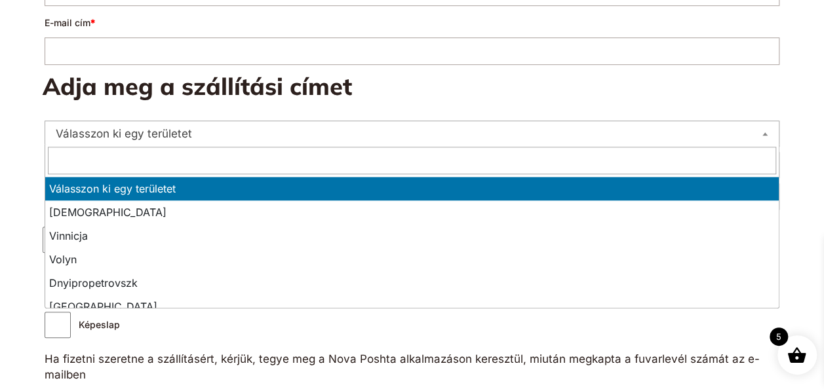
click at [550, 136] on span "Válasszon ki egy területet" at bounding box center [412, 134] width 734 height 18
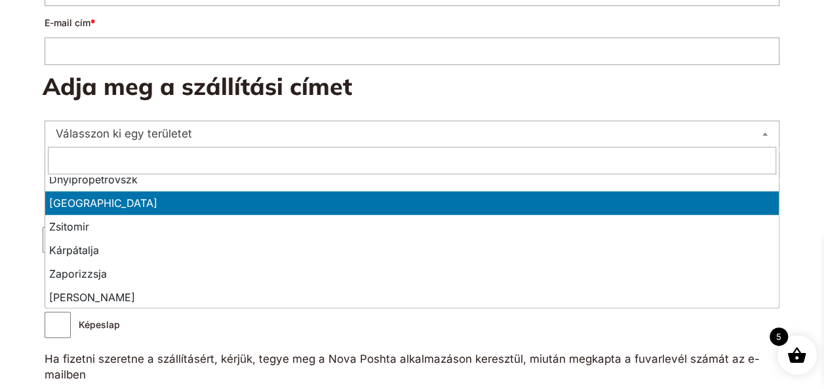
scroll to position [131, 0]
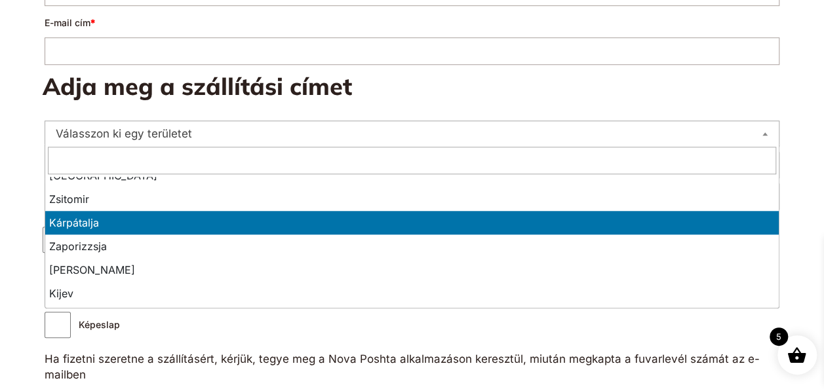
select select "**********"
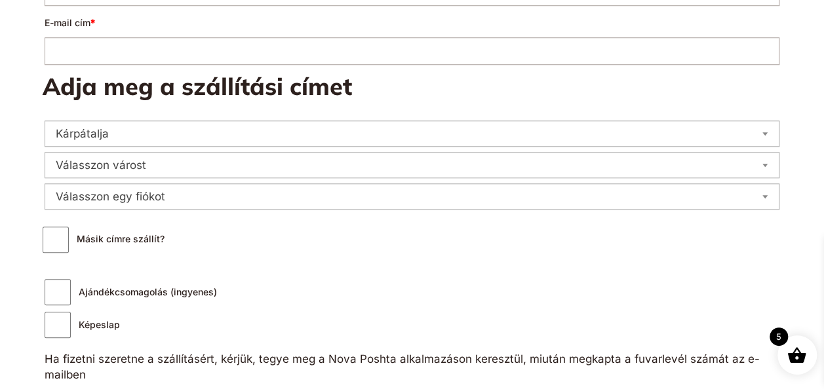
click at [181, 163] on span "Válasszon várost" at bounding box center [412, 165] width 734 height 18
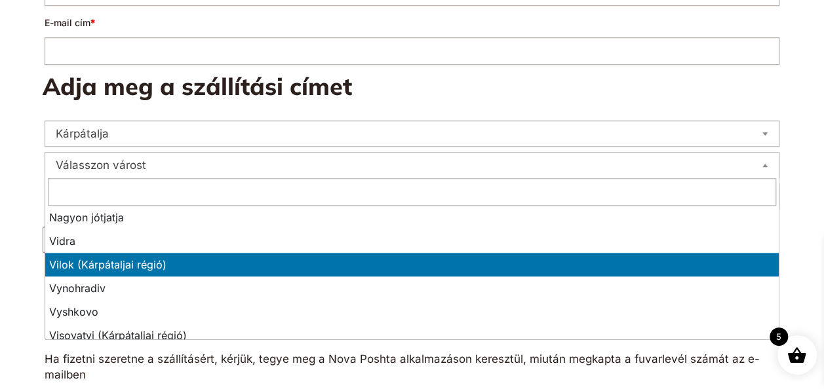
scroll to position [1639, 0]
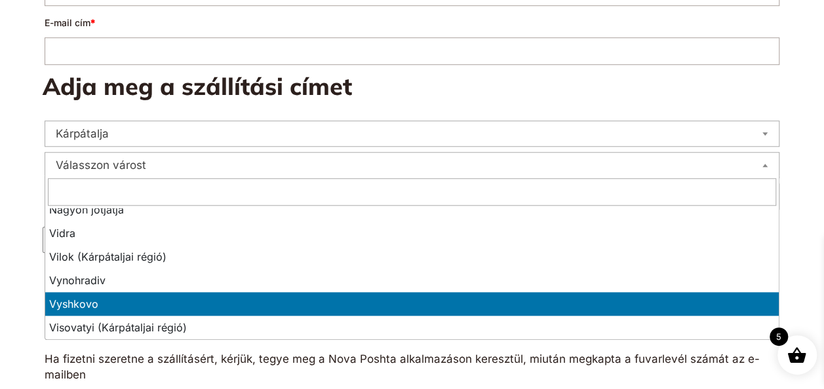
select select "**********"
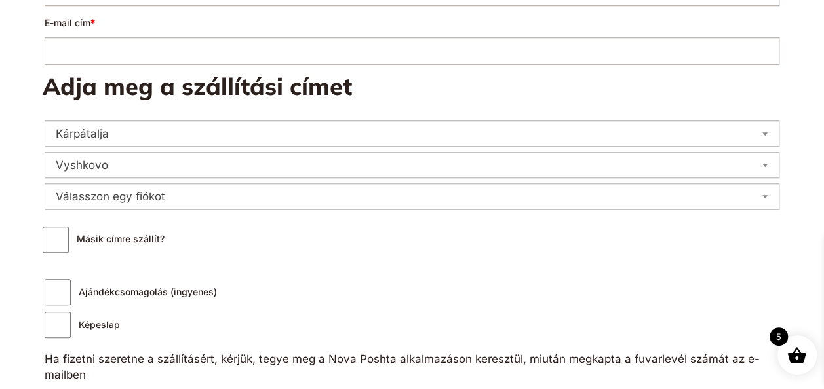
click at [176, 195] on span "Válasszon egy fiókot" at bounding box center [412, 196] width 734 height 18
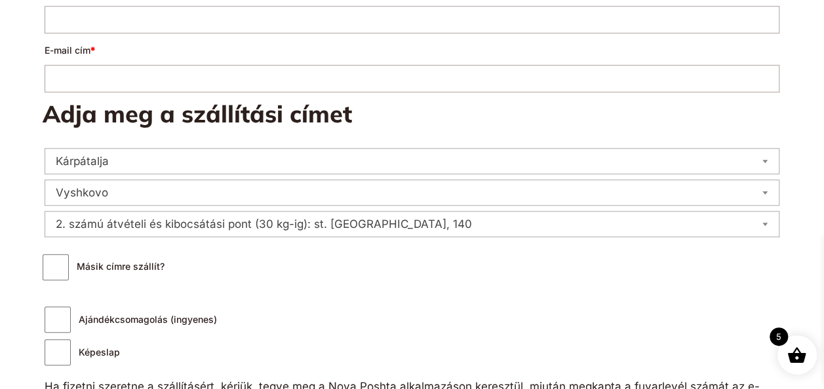
scroll to position [524, 0]
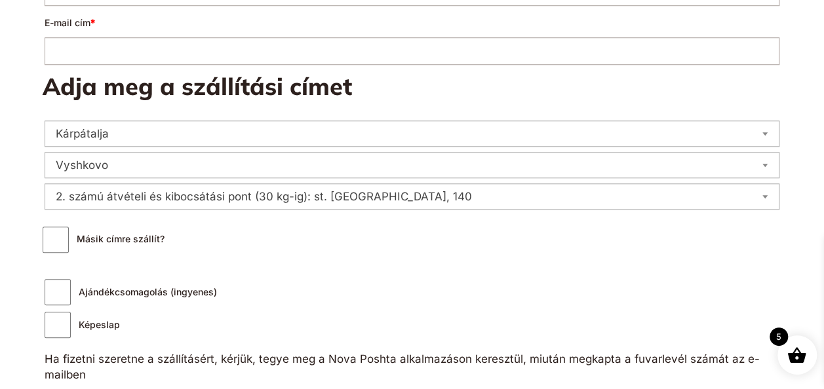
click at [229, 138] on span "Kárpátalja" at bounding box center [412, 134] width 734 height 18
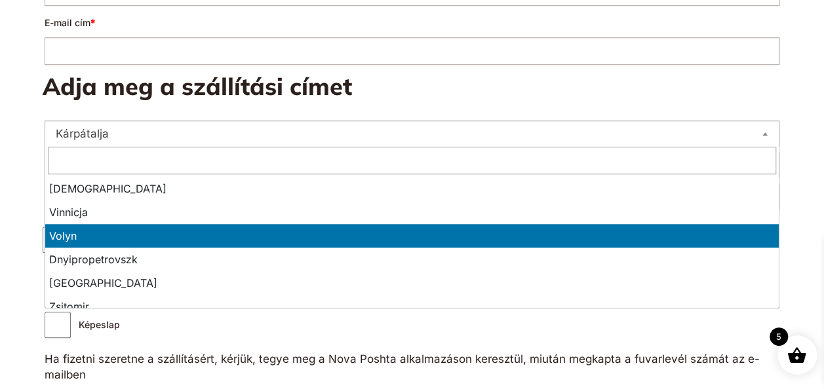
scroll to position [89, 0]
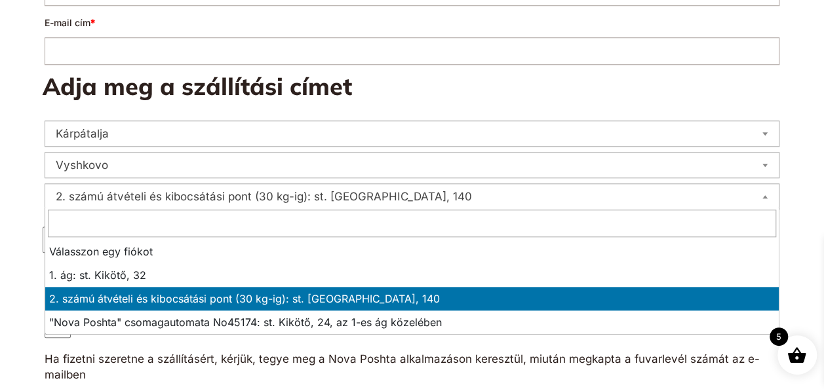
click at [406, 198] on span "2. számú átvételi és kibocsátási pont (30 kg-ig): st. Ruska, 140" at bounding box center [412, 196] width 734 height 18
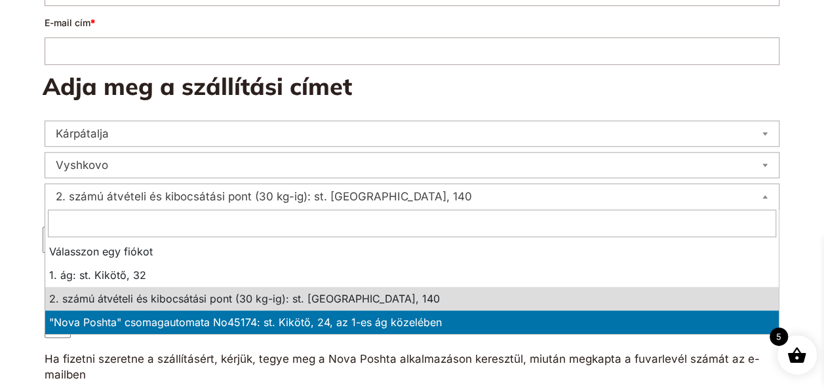
select select "**********"
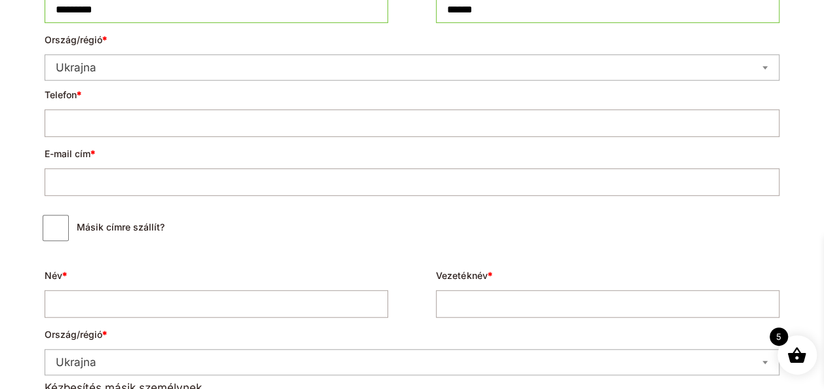
scroll to position [459, 0]
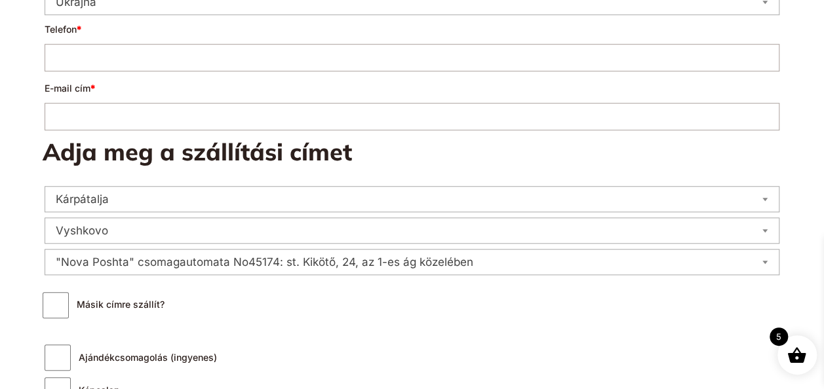
click at [164, 60] on input "Telefon *" at bounding box center [412, 58] width 735 height 28
type input "**********"
click at [161, 120] on input "E-mail cím *" at bounding box center [412, 117] width 735 height 28
type input "*"
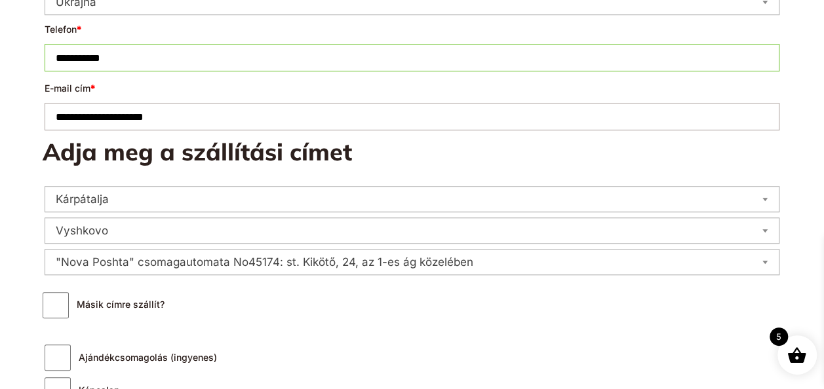
type input "**********"
click at [148, 191] on span "Kárpátalja" at bounding box center [412, 199] width 734 height 18
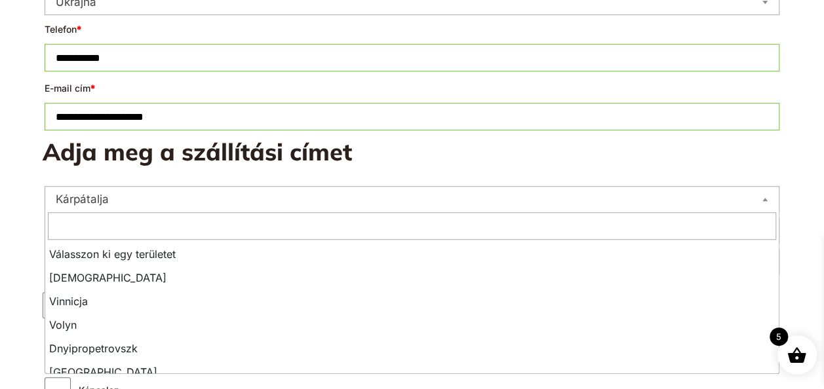
scroll to position [142, 0]
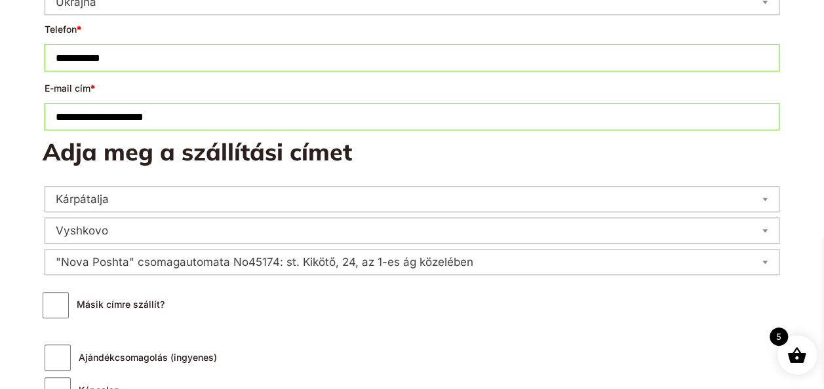
click at [117, 231] on span "Vyshkovo" at bounding box center [412, 231] width 734 height 18
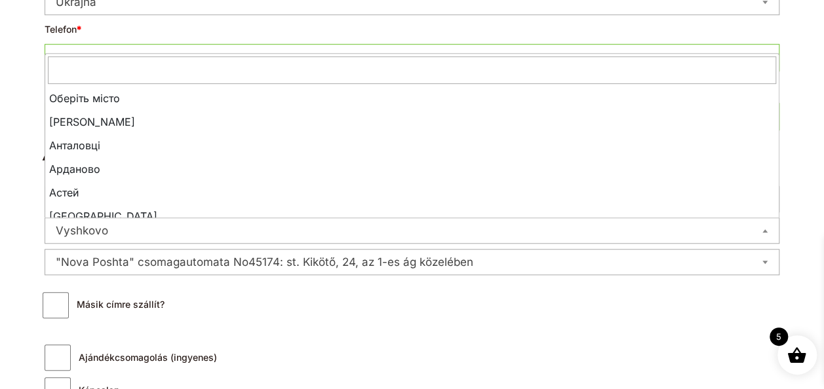
scroll to position [1699, 0]
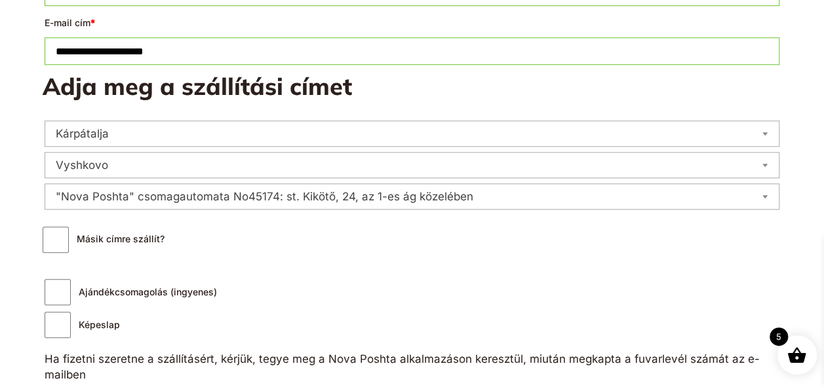
click at [137, 201] on span ""Nova Poshta" csomagautomata No45174: st. Kikötő, 24, az 1-es ág közelében" at bounding box center [412, 196] width 734 height 18
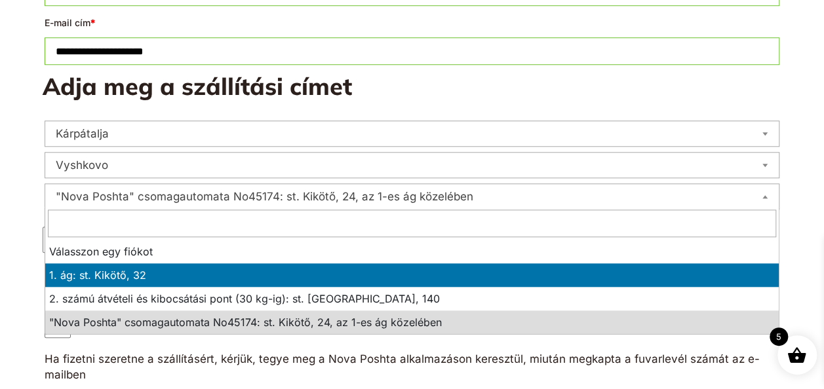
select select "**********"
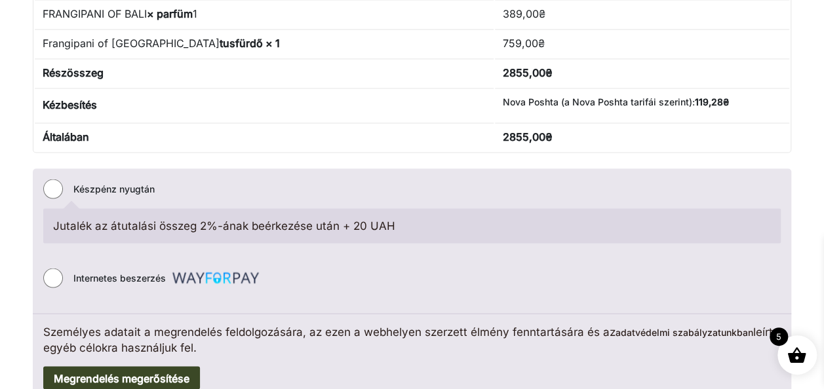
scroll to position [1114, 0]
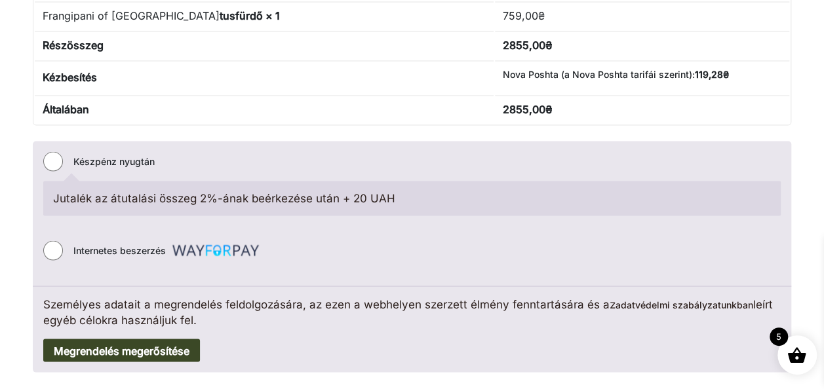
click at [55, 250] on li "Internetes beszerzés Сплачуйте безпечно за допомогою кредитної або дебетової ка…" at bounding box center [411, 250] width 737 height 30
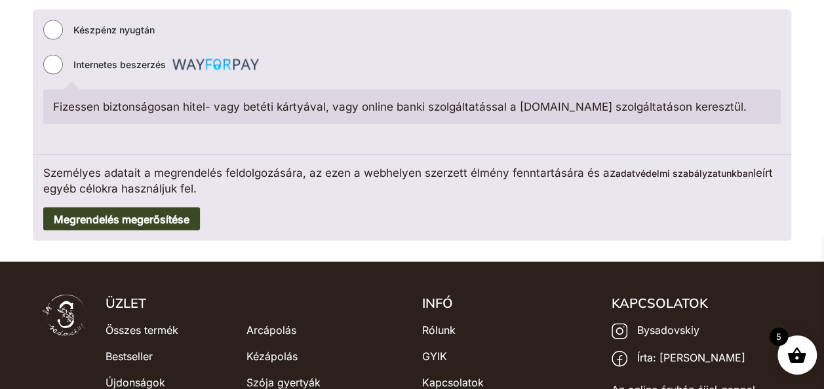
scroll to position [1311, 0]
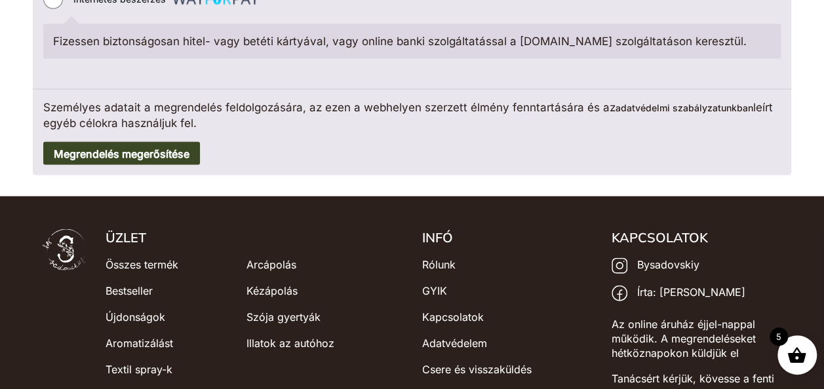
click at [128, 155] on button "Megrendelés megerősítése" at bounding box center [121, 154] width 157 height 24
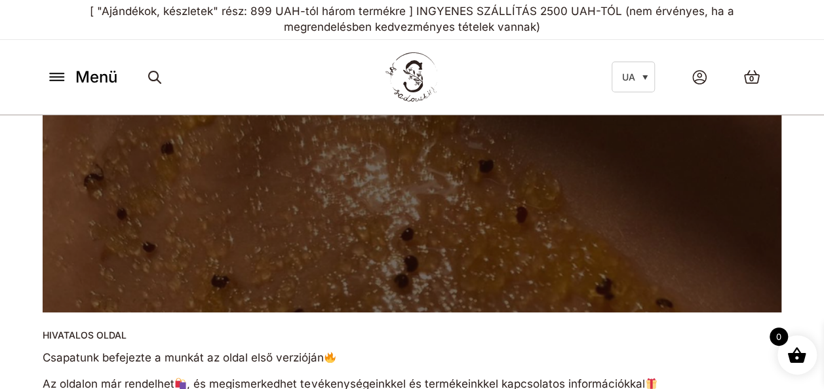
click at [56, 81] on icon at bounding box center [57, 81] width 14 height 0
